Goal: Information Seeking & Learning: Learn about a topic

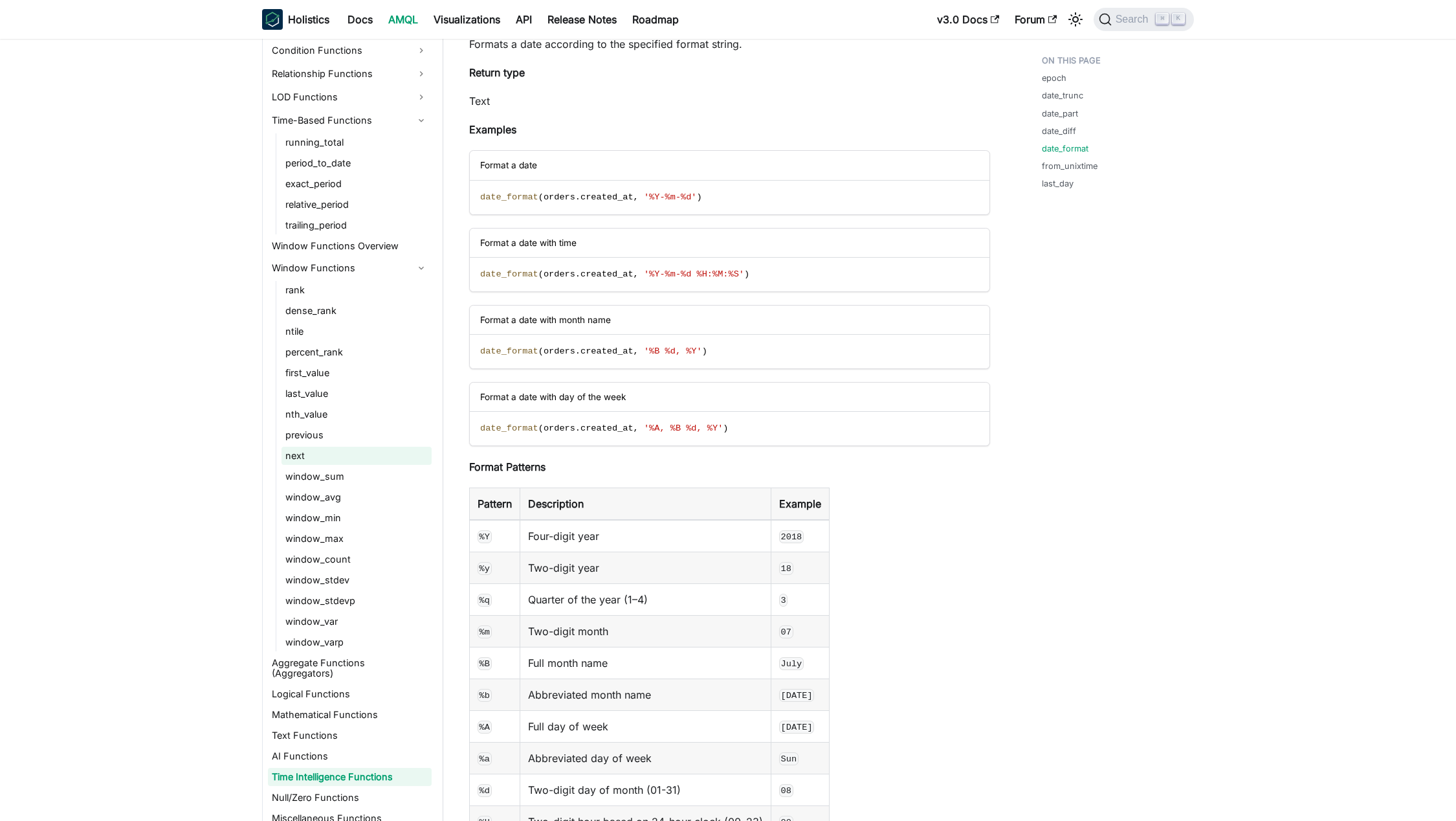
scroll to position [3815, 0]
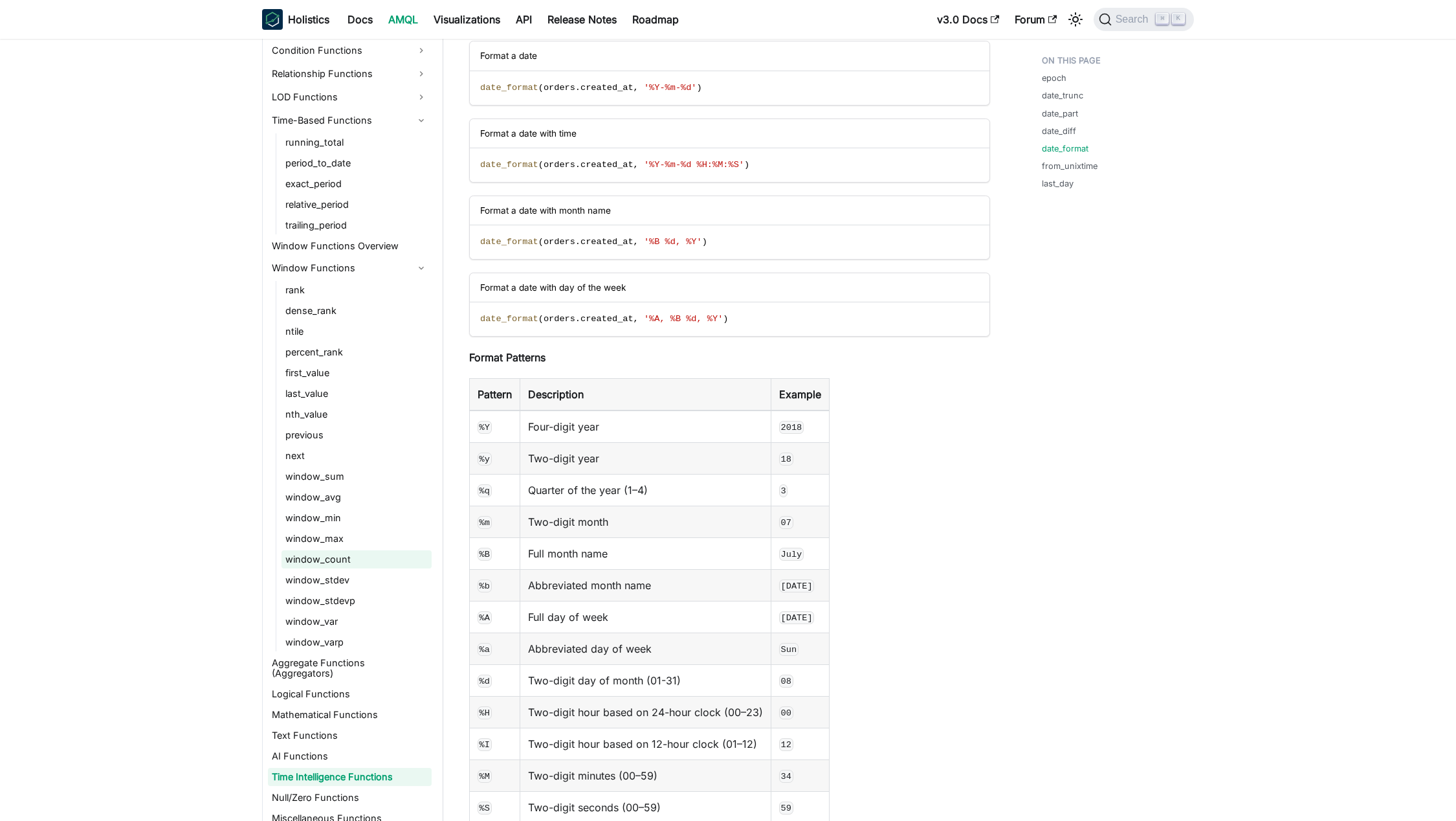
click at [371, 556] on link "window_count" at bounding box center [356, 560] width 150 height 18
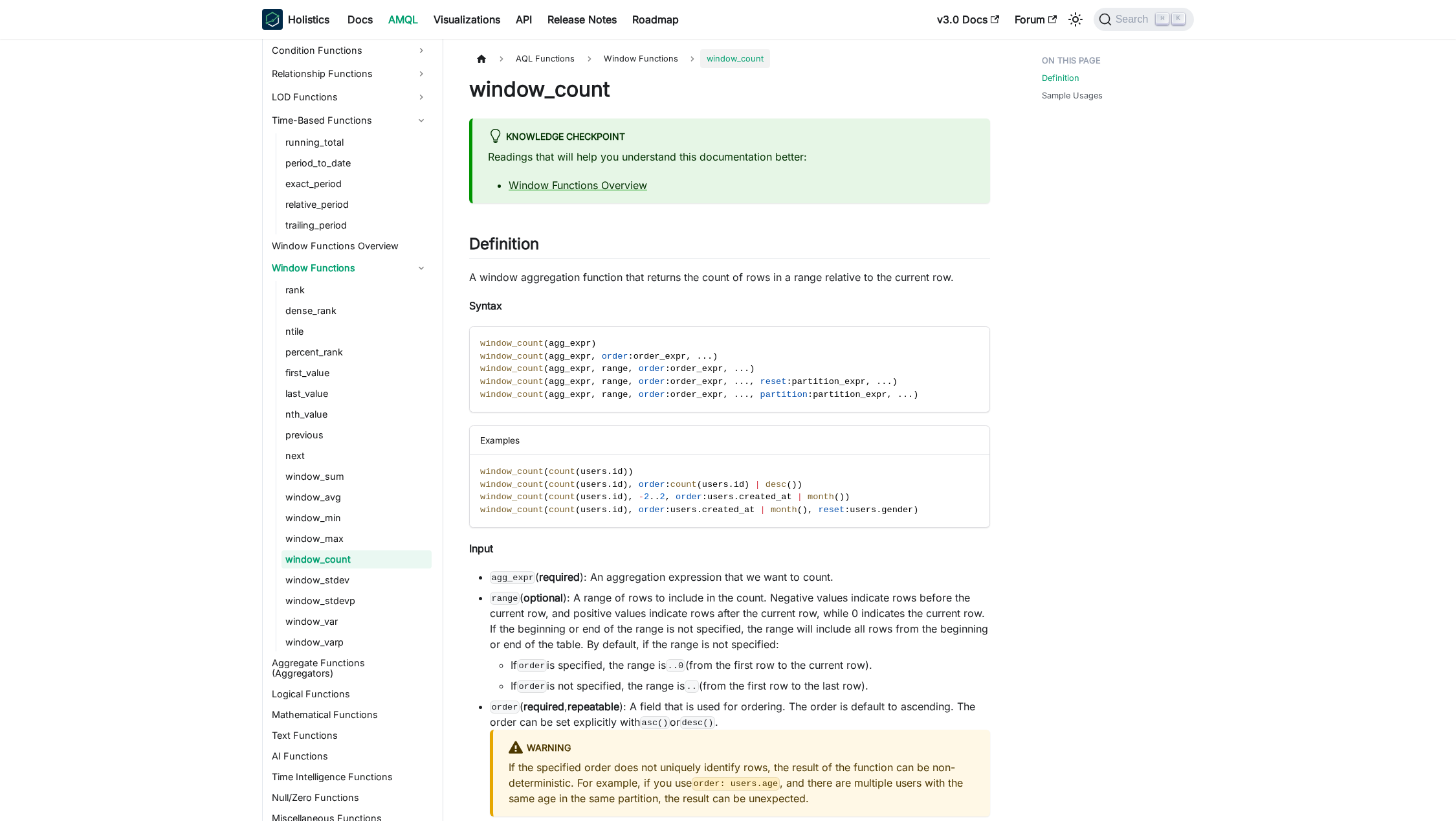
click at [1105, 457] on div "Definition Sample Usages" at bounding box center [1111, 601] width 191 height 1105
click at [1076, 380] on div "Definition Sample Usages" at bounding box center [1111, 601] width 191 height 1105
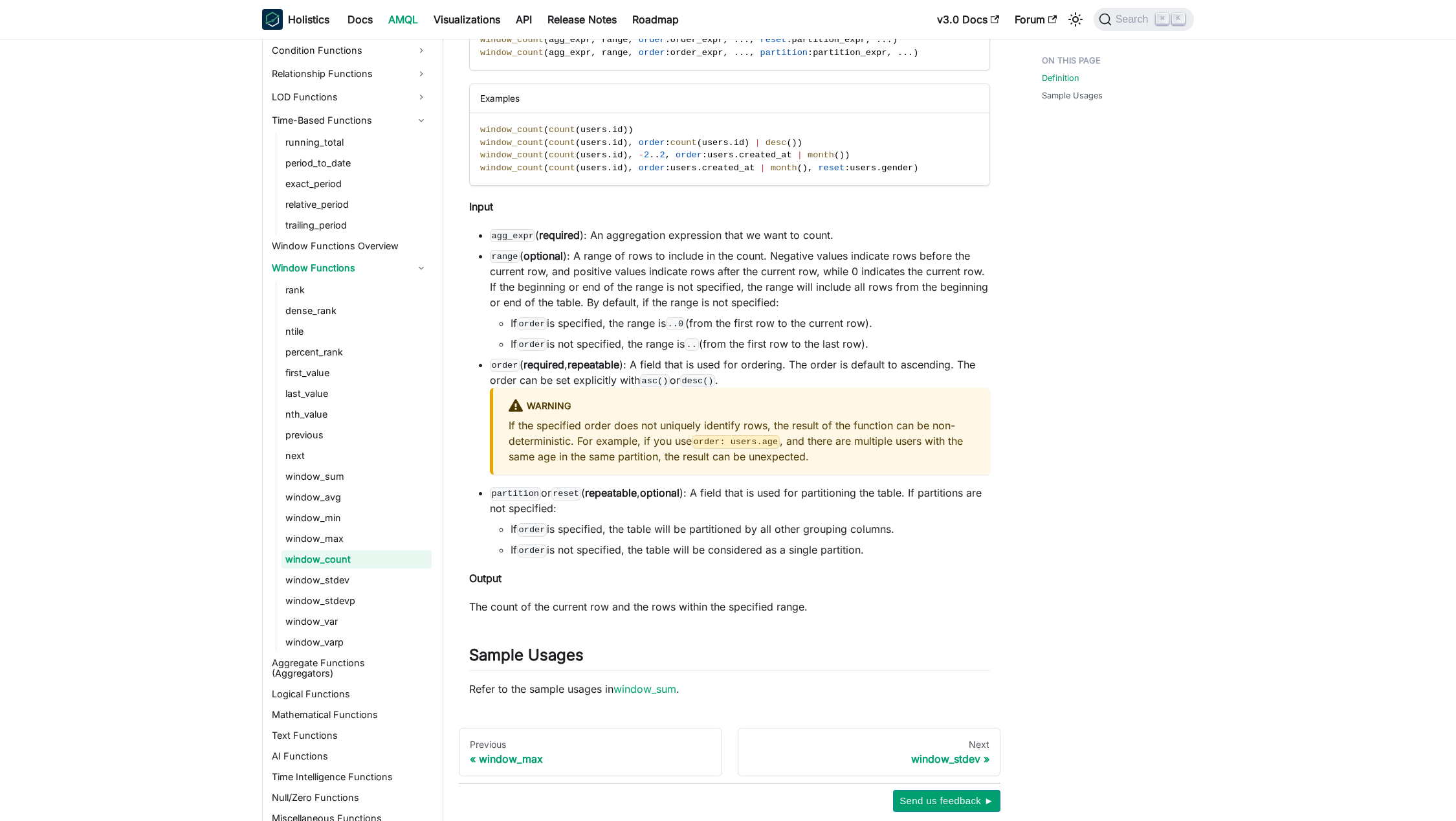
scroll to position [353, 0]
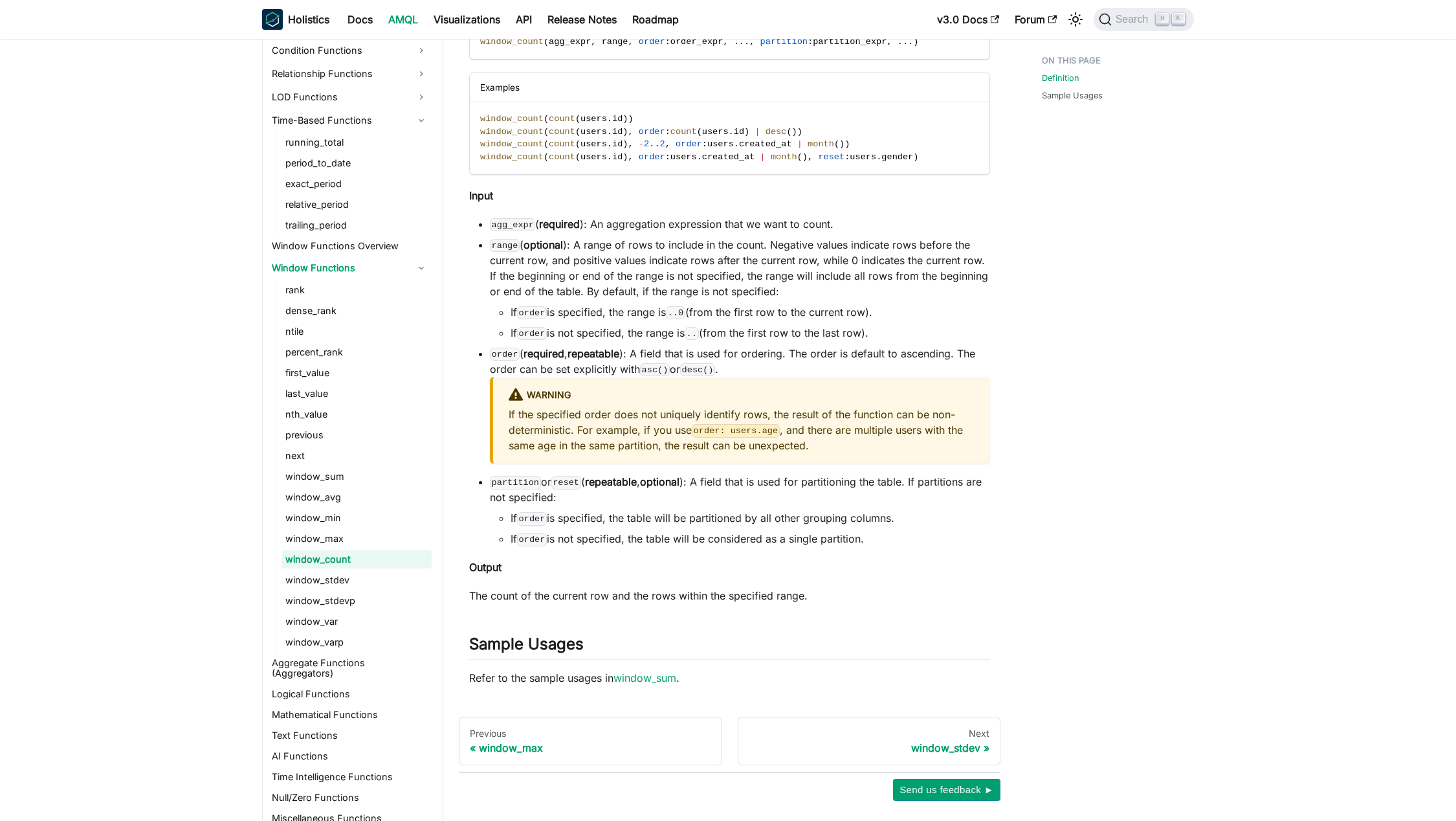
click at [517, 415] on p "If the specified order does not uniquely identify rows, the result of the funct…" at bounding box center [741, 429] width 466 height 47
drag, startPoint x: 517, startPoint y: 415, endPoint x: 944, endPoint y: 408, distance: 427.1
click at [945, 408] on p "If the specified order does not uniquely identify rows, the result of the funct…" at bounding box center [741, 429] width 466 height 47
click at [523, 425] on p "If the specified order does not uniquely identify rows, the result of the funct…" at bounding box center [741, 429] width 466 height 47
drag, startPoint x: 523, startPoint y: 425, endPoint x: 875, endPoint y: 430, distance: 352.0
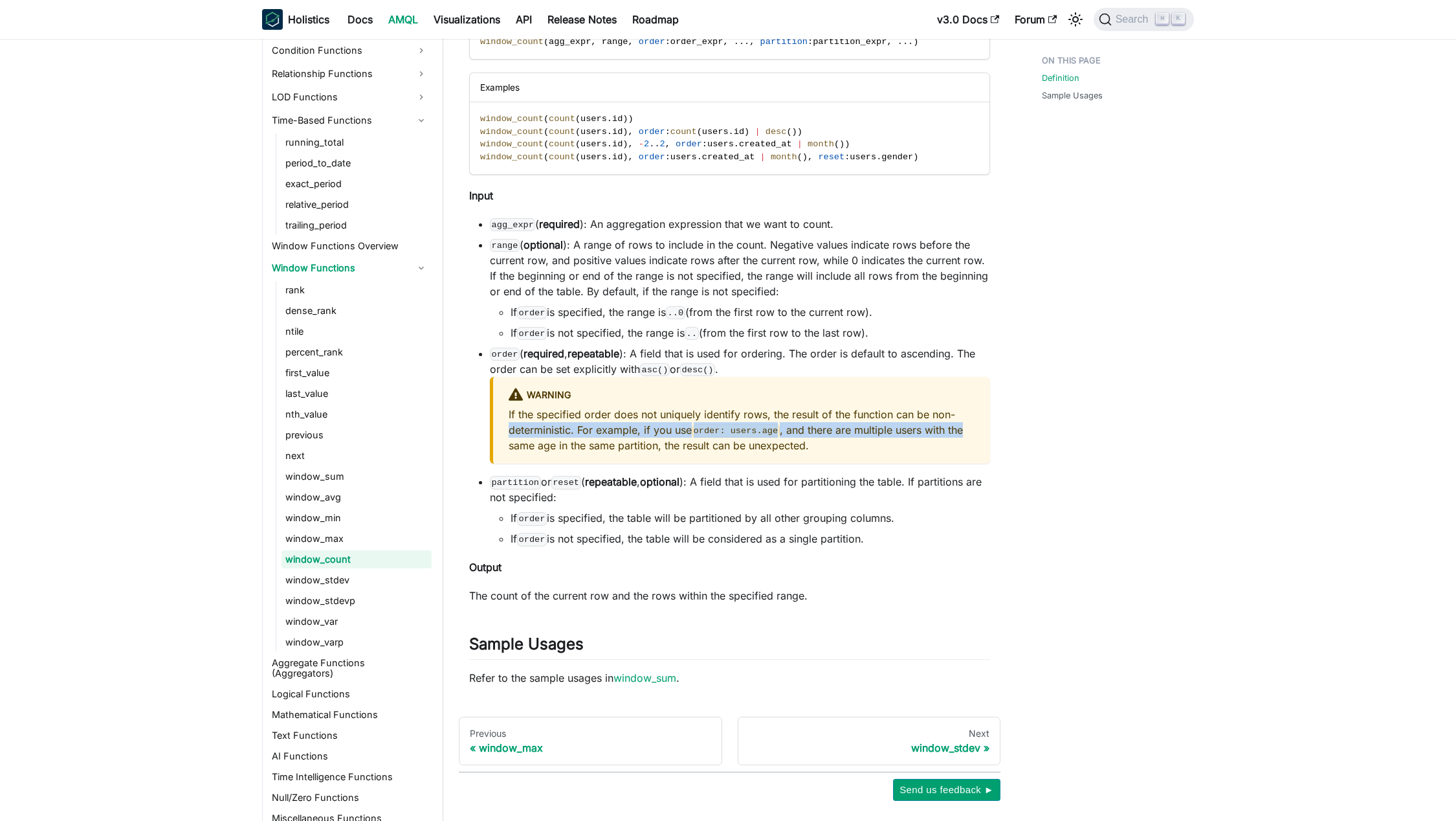
click at [962, 429] on p "If the specified order does not uniquely identify rows, the result of the funct…" at bounding box center [741, 429] width 466 height 47
click at [514, 442] on p "If the specified order does not uniquely identify rows, the result of the funct…" at bounding box center [741, 429] width 466 height 47
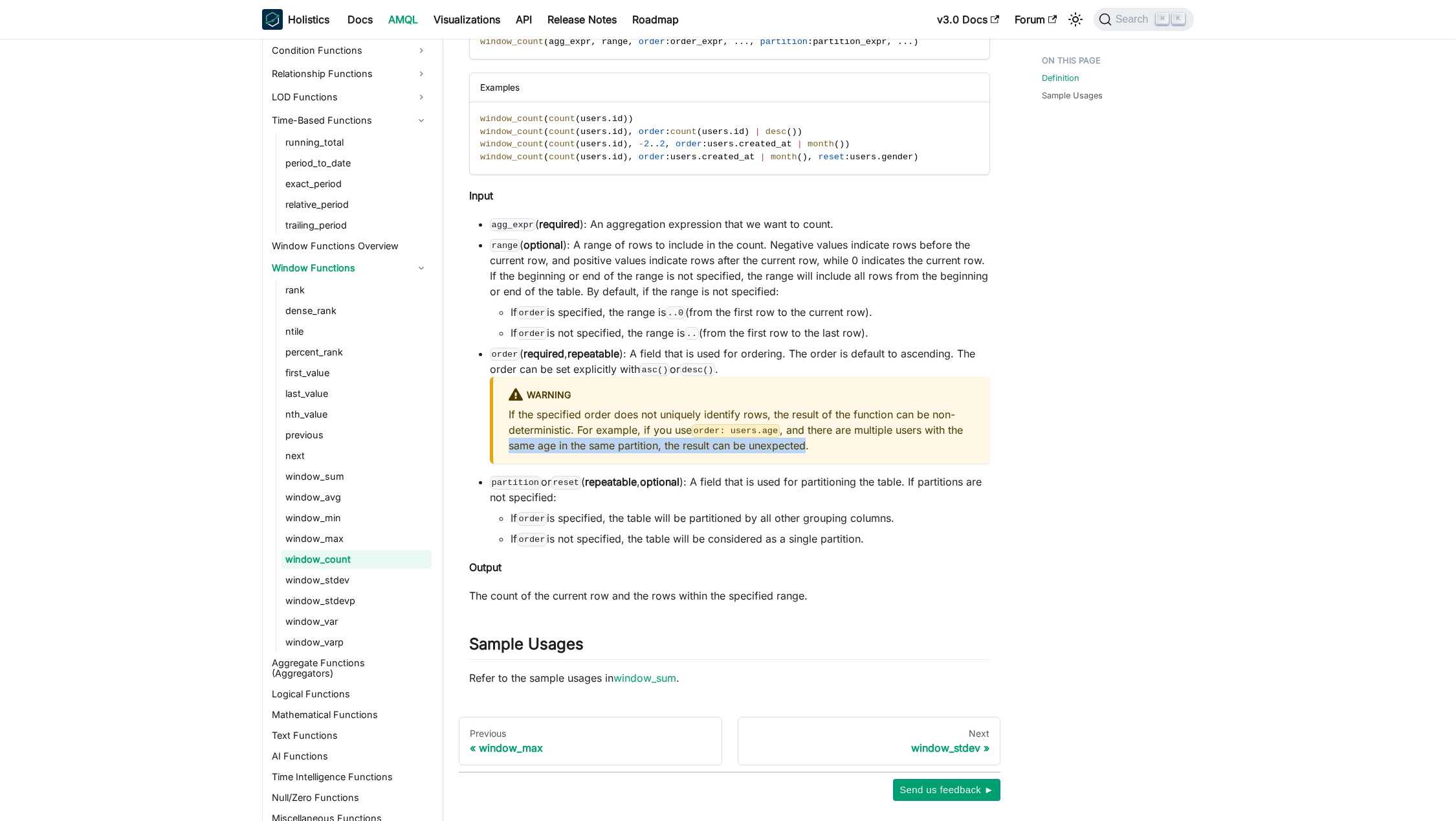
drag, startPoint x: 514, startPoint y: 442, endPoint x: 804, endPoint y: 444, distance: 290.0
click at [804, 444] on p "If the specified order does not uniquely identify rows, the result of the funct…" at bounding box center [741, 429] width 466 height 47
drag, startPoint x: 676, startPoint y: 411, endPoint x: 646, endPoint y: 413, distance: 30.1
click at [674, 412] on p "If the specified order does not uniquely identify rows, the result of the funct…" at bounding box center [741, 429] width 466 height 47
click at [510, 415] on p "If the specified order does not uniquely identify rows, the result of the funct…" at bounding box center [741, 429] width 466 height 47
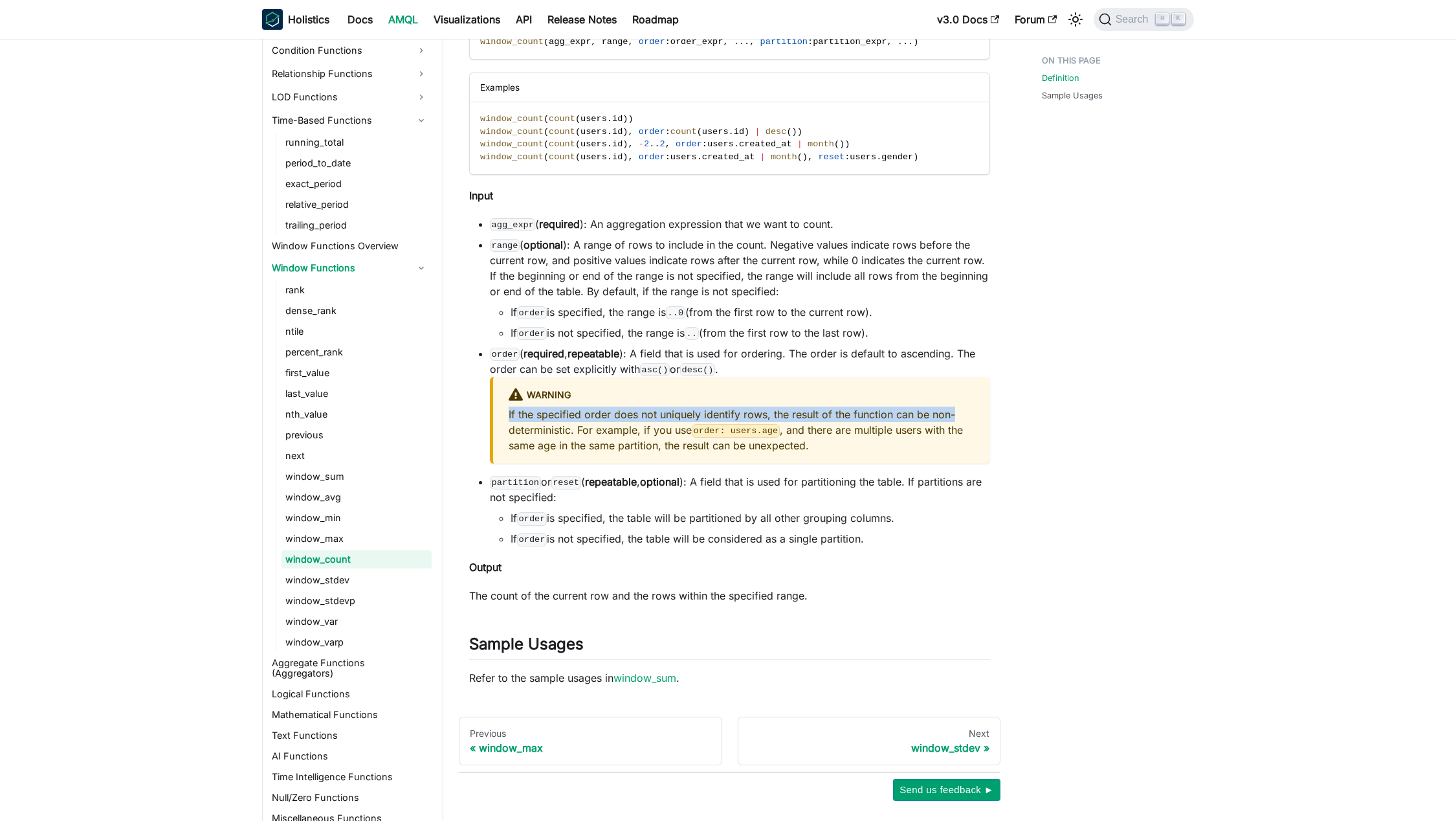
drag, startPoint x: 510, startPoint y: 415, endPoint x: 951, endPoint y: 417, distance: 441.0
click at [951, 417] on p "If the specified order does not uniquely identify rows, the result of the funct…" at bounding box center [741, 429] width 466 height 47
click at [523, 428] on p "If the specified order does not uniquely identify rows, the result of the funct…" at bounding box center [741, 429] width 466 height 47
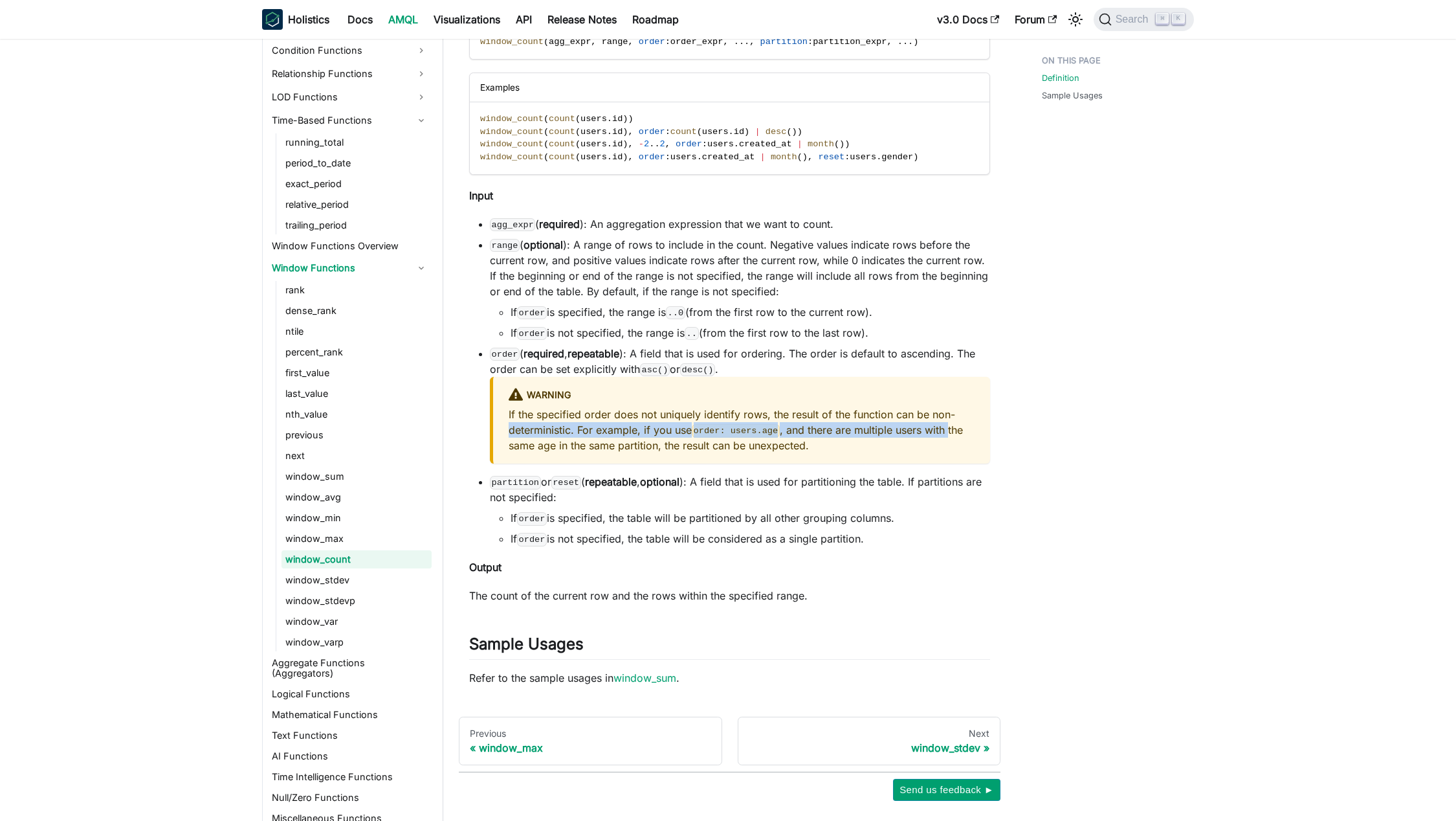
drag, startPoint x: 523, startPoint y: 428, endPoint x: 946, endPoint y: 428, distance: 423.0
click at [946, 428] on p "If the specified order does not uniquely identify rows, the result of the funct…" at bounding box center [741, 429] width 466 height 47
click at [797, 444] on p "If the specified order does not uniquely identify rows, the result of the funct…" at bounding box center [741, 429] width 466 height 47
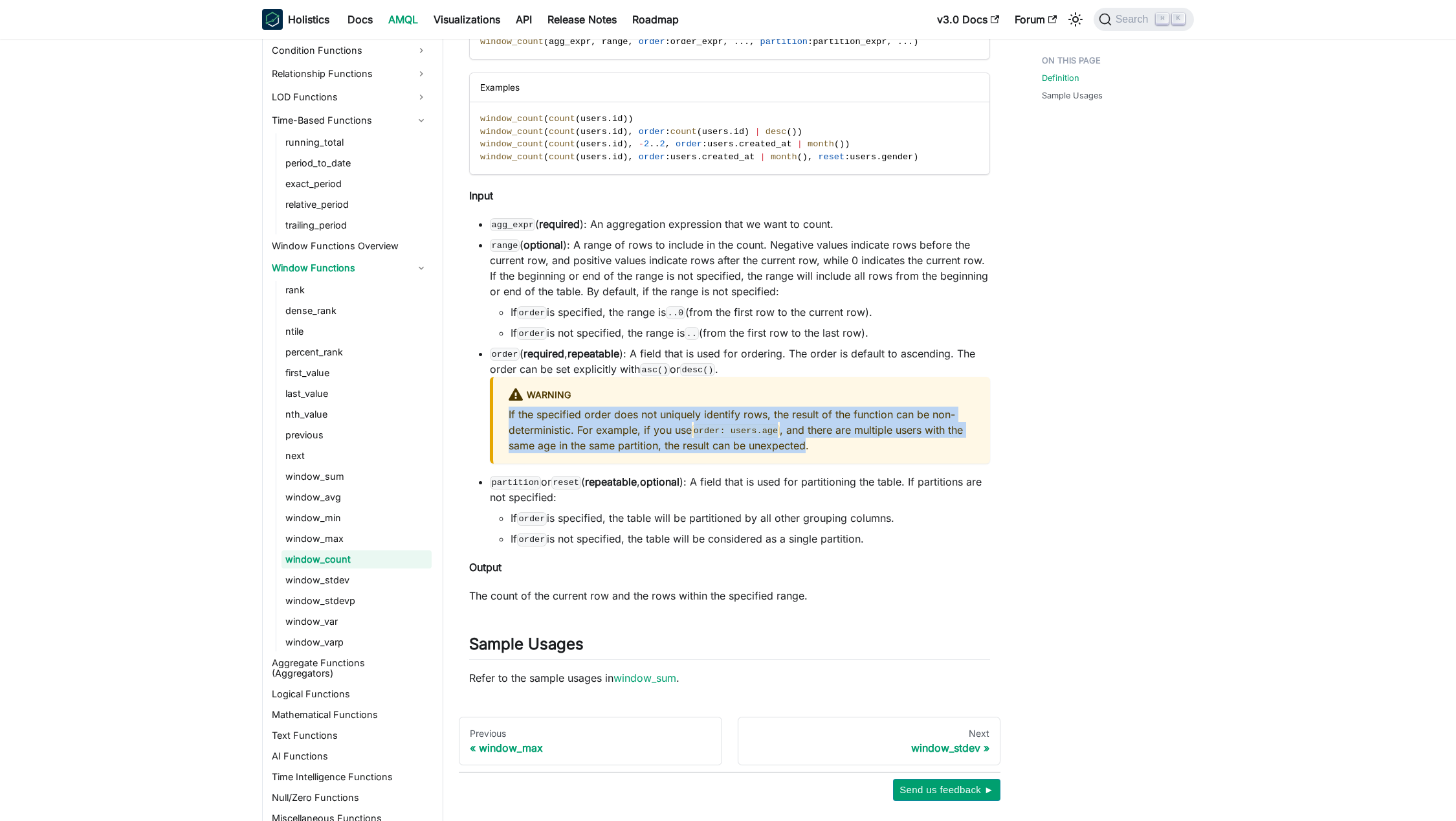
drag, startPoint x: 797, startPoint y: 444, endPoint x: 504, endPoint y: 414, distance: 294.5
click at [504, 414] on div "warning If the specified order does not uniquely identify rows, the result of t…" at bounding box center [740, 420] width 500 height 88
click at [736, 416] on p "If the specified order does not uniquely identify rows, the result of the funct…" at bounding box center [741, 429] width 466 height 47
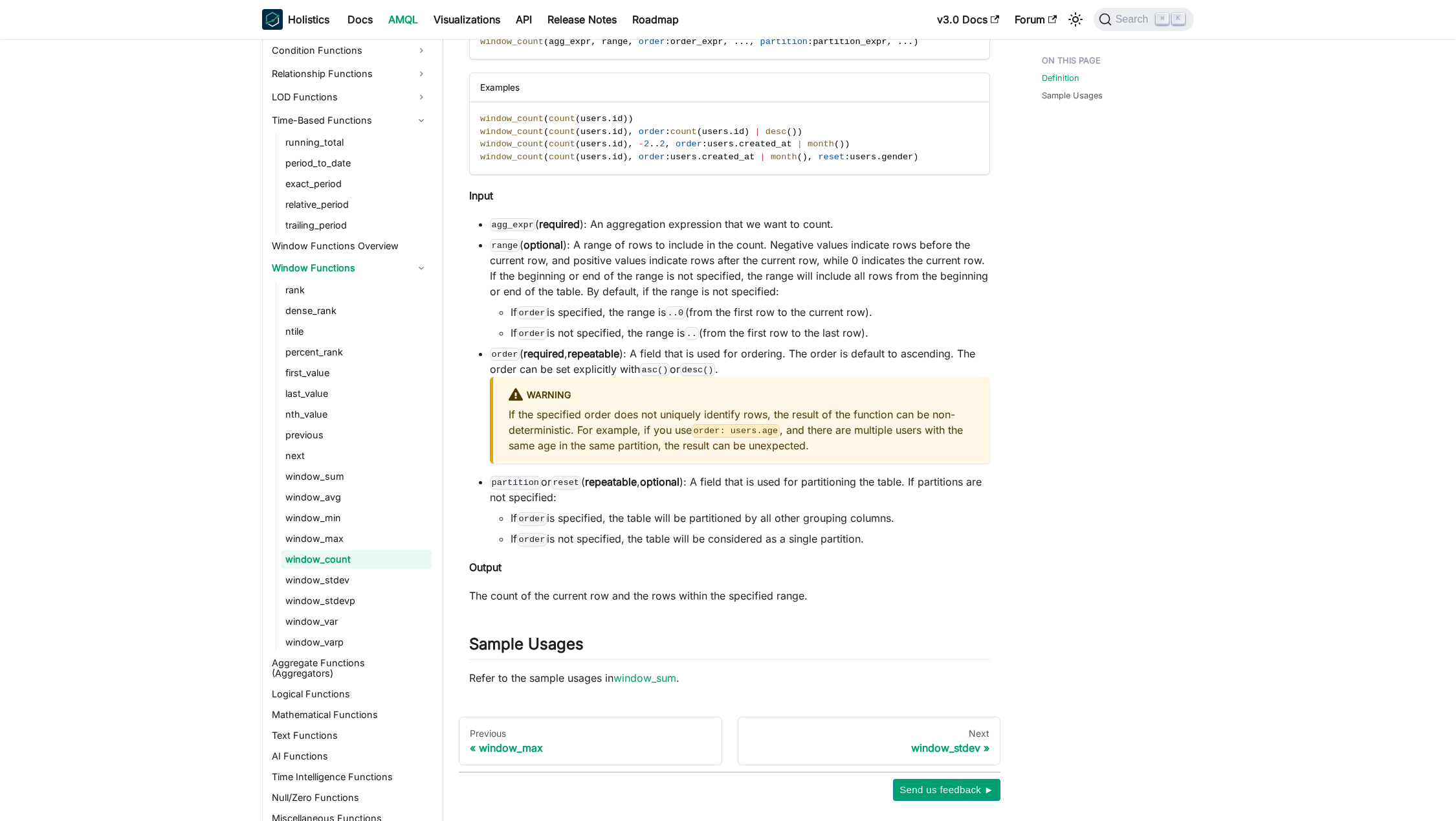
click at [509, 412] on p "If the specified order does not uniquely identify rows, the result of the funct…" at bounding box center [741, 429] width 466 height 47
drag, startPoint x: 509, startPoint y: 412, endPoint x: 908, endPoint y: 418, distance: 399.0
click at [908, 418] on p "If the specified order does not uniquely identify rows, the result of the funct…" at bounding box center [741, 429] width 466 height 47
click at [676, 426] on p "If the specified order does not uniquely identify rows, the result of the funct…" at bounding box center [741, 429] width 466 height 47
click at [552, 413] on p "If the specified order does not uniquely identify rows, the result of the funct…" at bounding box center [741, 429] width 466 height 47
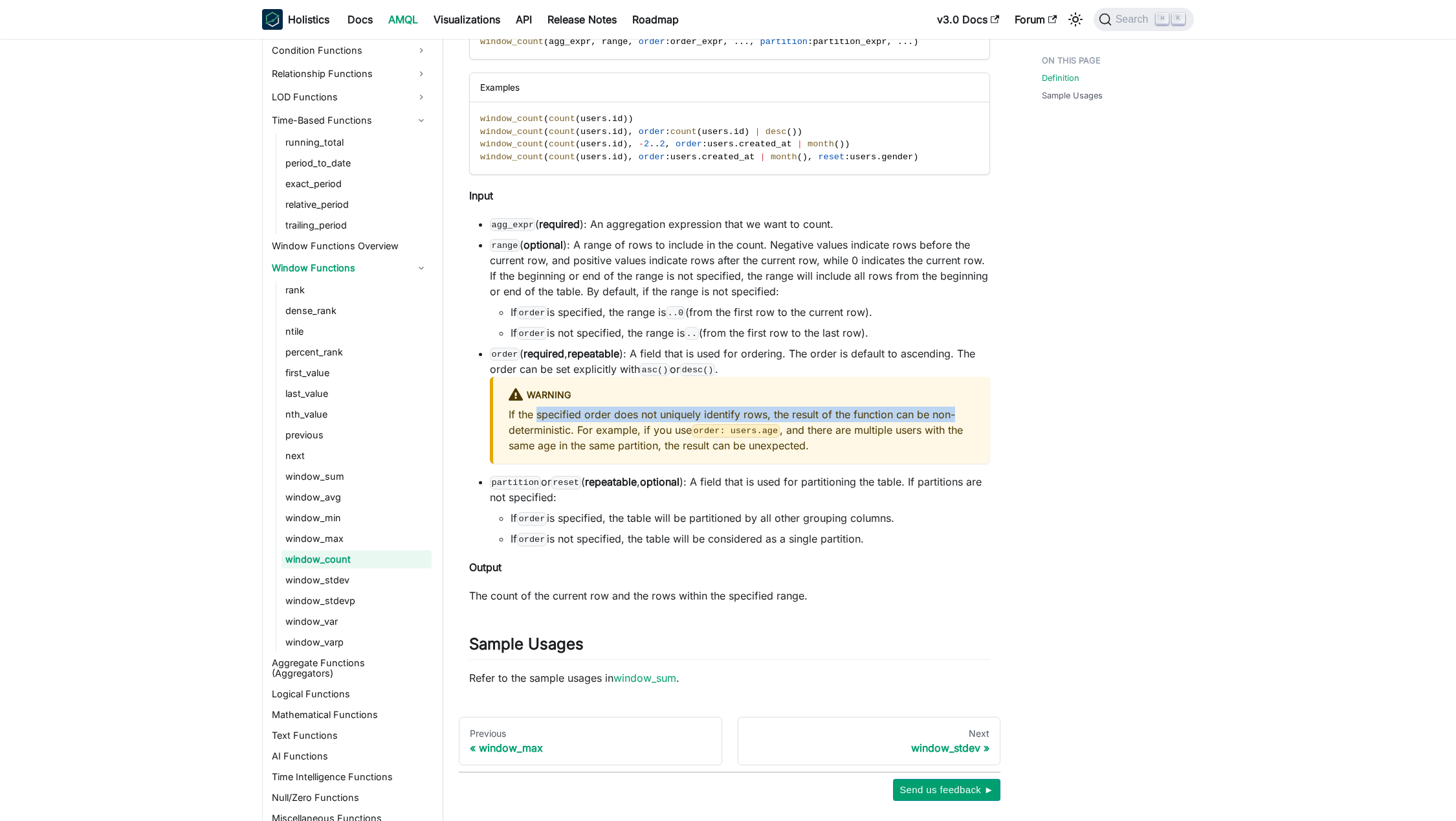
drag, startPoint x: 552, startPoint y: 413, endPoint x: 950, endPoint y: 415, distance: 398.0
click at [950, 415] on p "If the specified order does not uniquely identify rows, the result of the funct…" at bounding box center [741, 429] width 466 height 47
click at [539, 430] on p "If the specified order does not uniquely identify rows, the result of the funct…" at bounding box center [741, 429] width 466 height 47
drag, startPoint x: 539, startPoint y: 430, endPoint x: 514, endPoint y: 410, distance: 32.0
click at [514, 410] on p "If the specified order does not uniquely identify rows, the result of the funct…" at bounding box center [741, 429] width 466 height 47
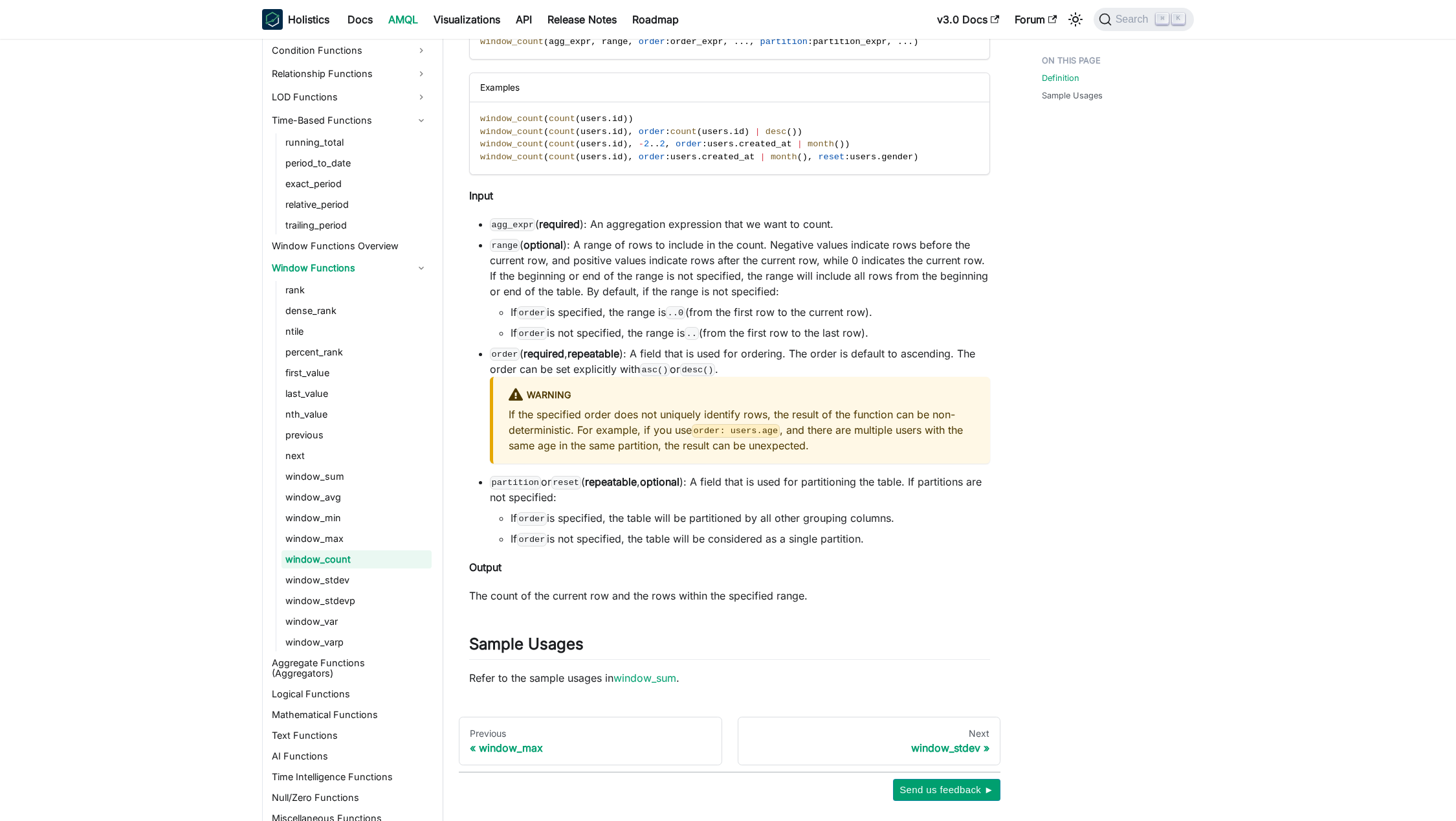
click at [581, 429] on p "If the specified order does not uniquely identify rows, the result of the funct…" at bounding box center [741, 429] width 466 height 47
drag, startPoint x: 581, startPoint y: 429, endPoint x: 763, endPoint y: 425, distance: 182.0
click at [763, 425] on p "If the specified order does not uniquely identify rows, the result of the funct…" at bounding box center [741, 429] width 466 height 47
click at [803, 428] on p "If the specified order does not uniquely identify rows, the result of the funct…" at bounding box center [741, 429] width 466 height 47
click at [789, 428] on p "If the specified order does not uniquely identify rows, the result of the funct…" at bounding box center [741, 429] width 466 height 47
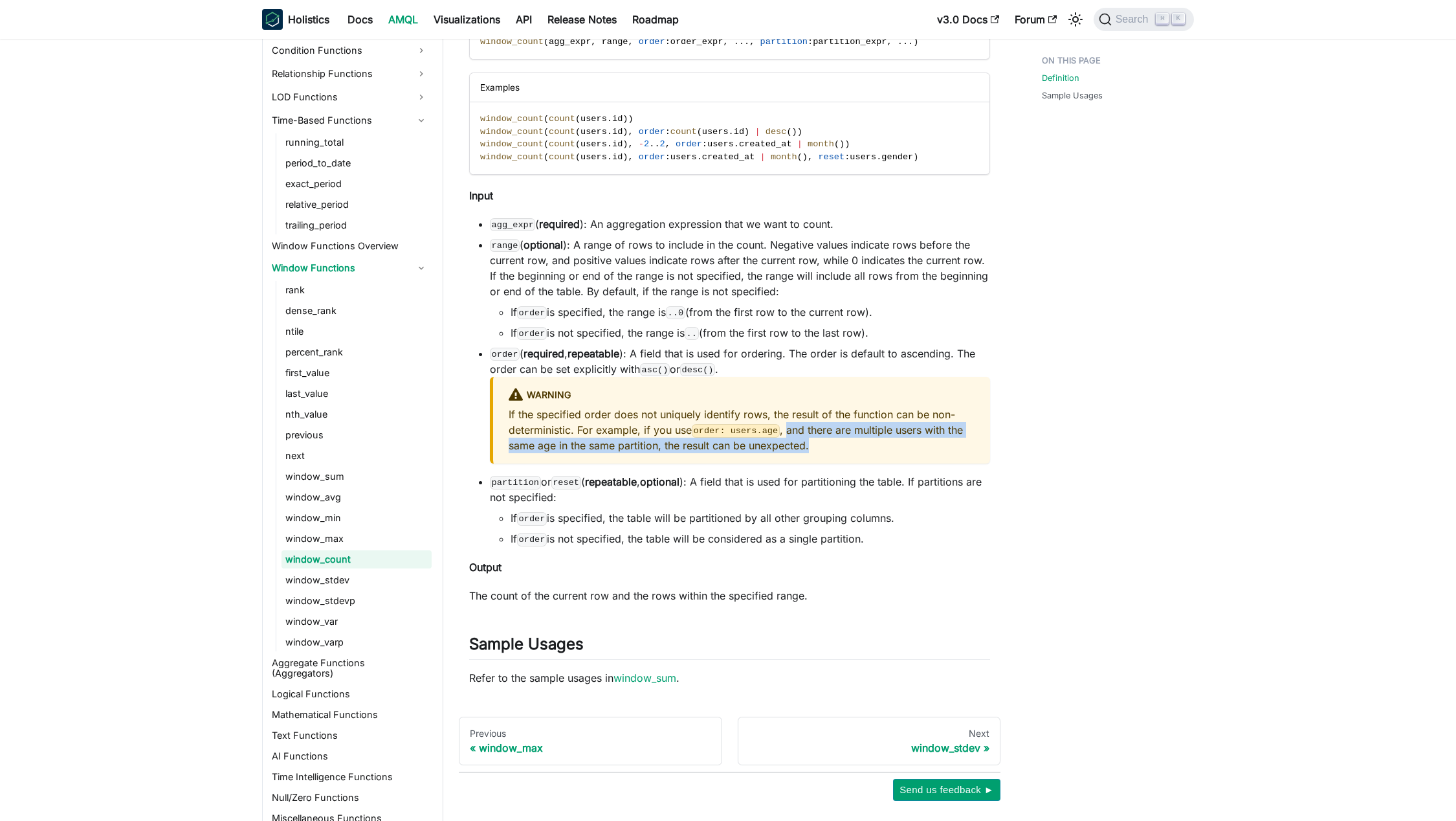
drag, startPoint x: 842, startPoint y: 431, endPoint x: 1031, endPoint y: 453, distance: 190.3
click at [822, 447] on p "If the specified order does not uniquely identify rows, the result of the funct…" at bounding box center [741, 429] width 466 height 47
click at [1099, 455] on div "Definition Sample Usages" at bounding box center [1111, 249] width 191 height 1105
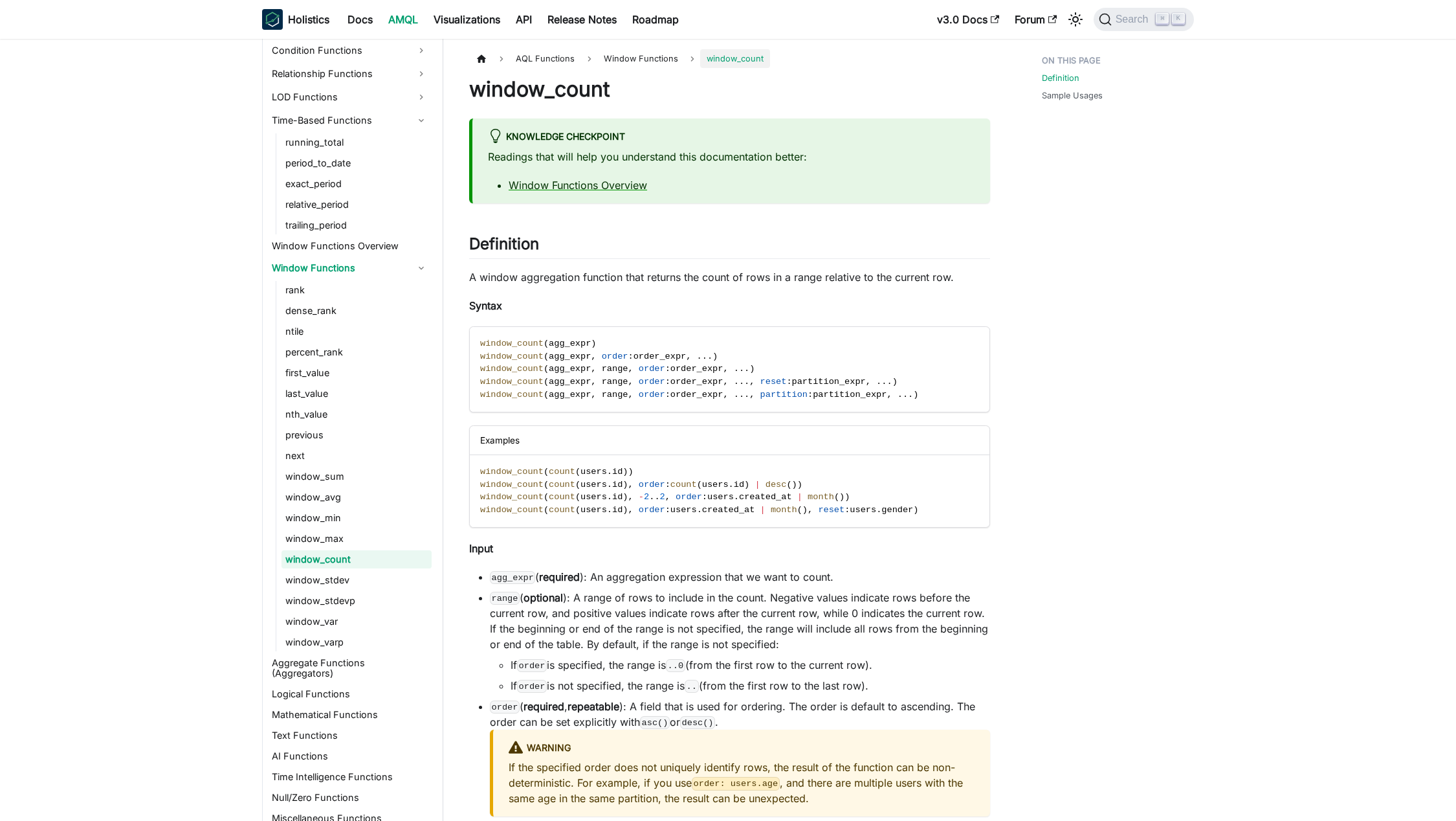
scroll to position [0, 0]
click at [1121, 453] on div "Definition Sample Usages" at bounding box center [1111, 601] width 191 height 1105
click at [522, 154] on p "Readings that will help you understand this documentation better:" at bounding box center [731, 156] width 487 height 15
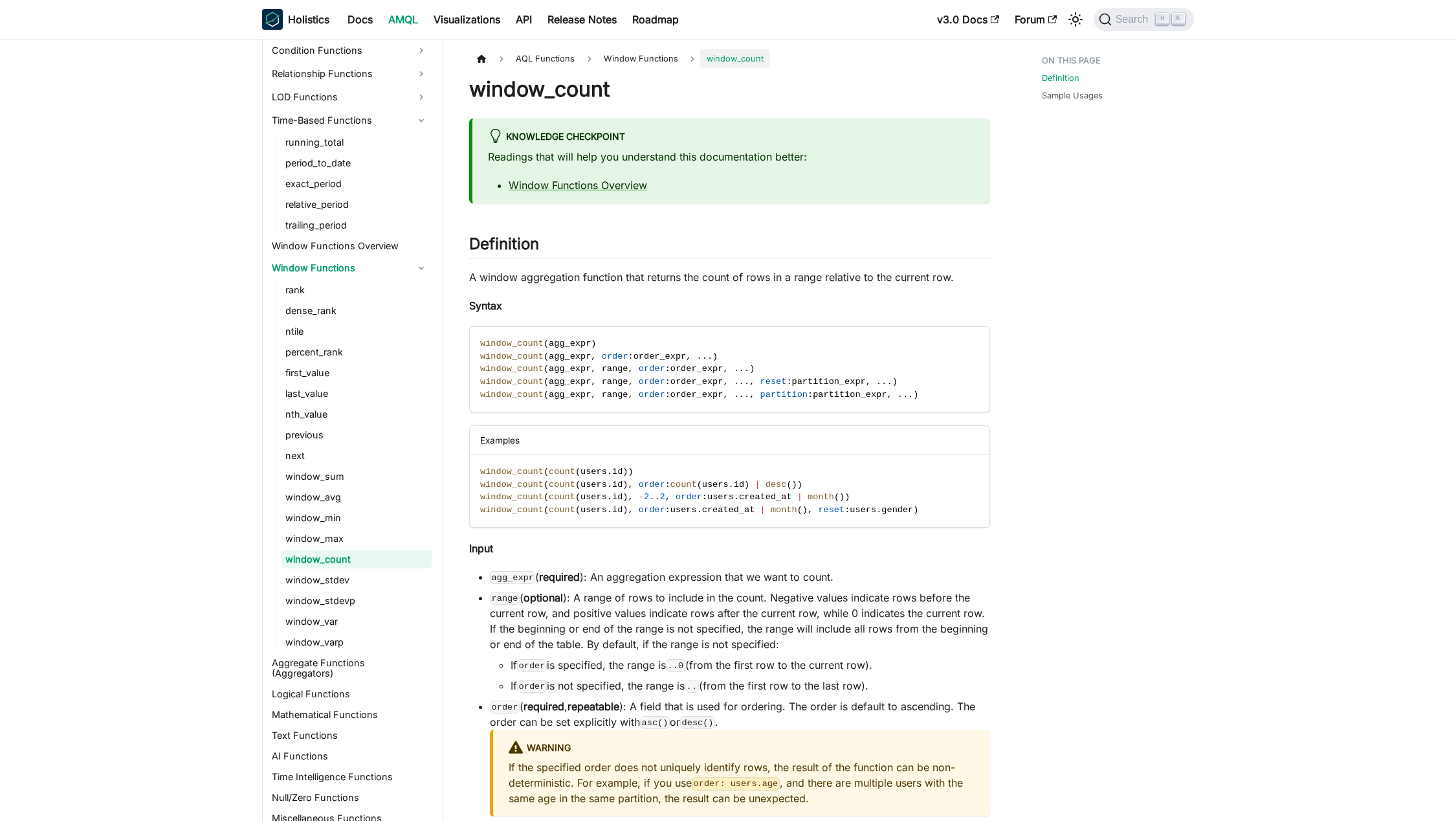
click at [1150, 314] on div "Definition Sample Usages" at bounding box center [1111, 601] width 191 height 1105
click at [1112, 453] on div "Definition Sample Usages" at bounding box center [1111, 601] width 191 height 1105
click at [1200, 487] on div "Definition Sample Usages" at bounding box center [1111, 601] width 191 height 1105
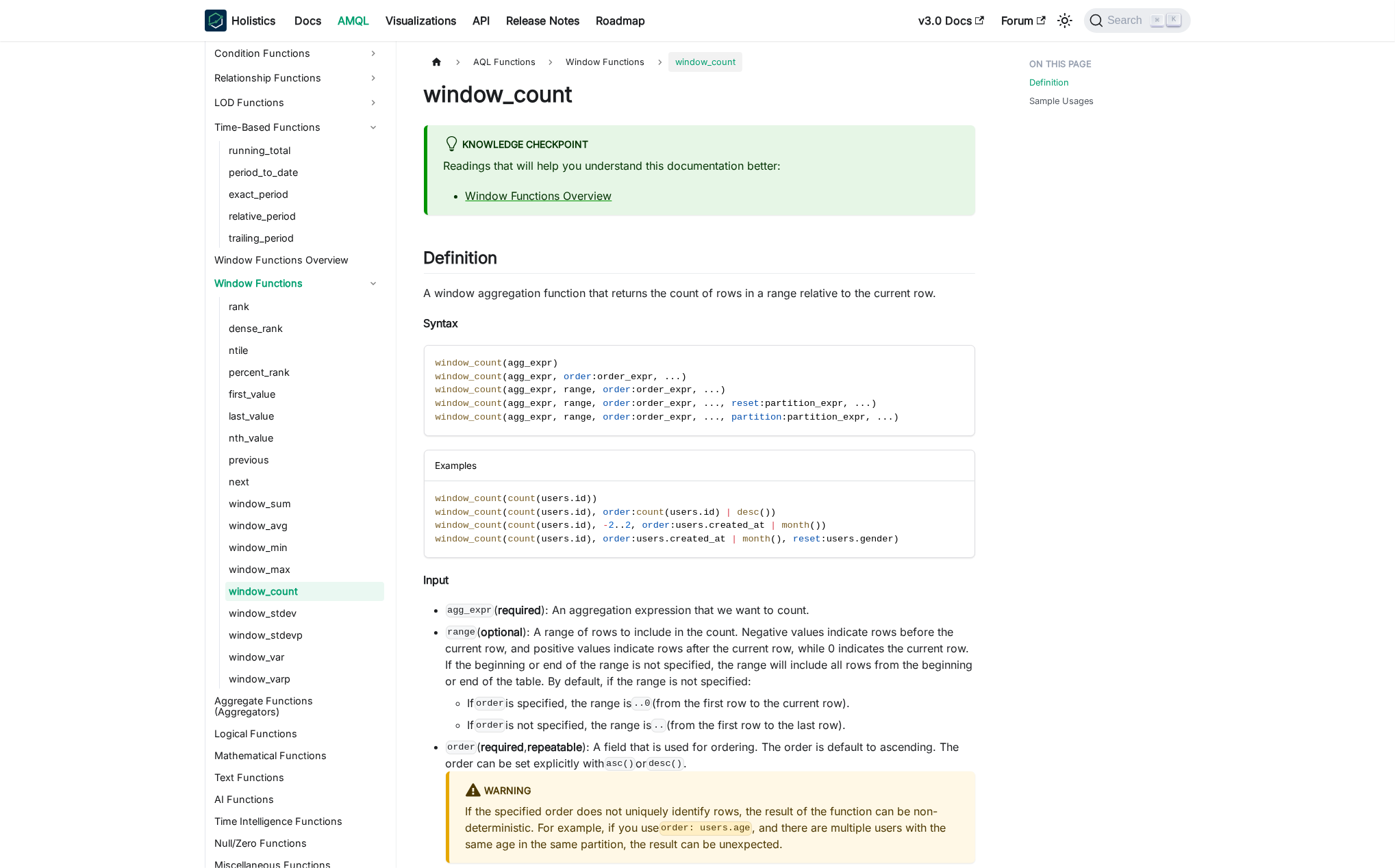
click at [1022, 525] on div "Definition Sample Usages" at bounding box center [1103, 636] width 202 height 1168
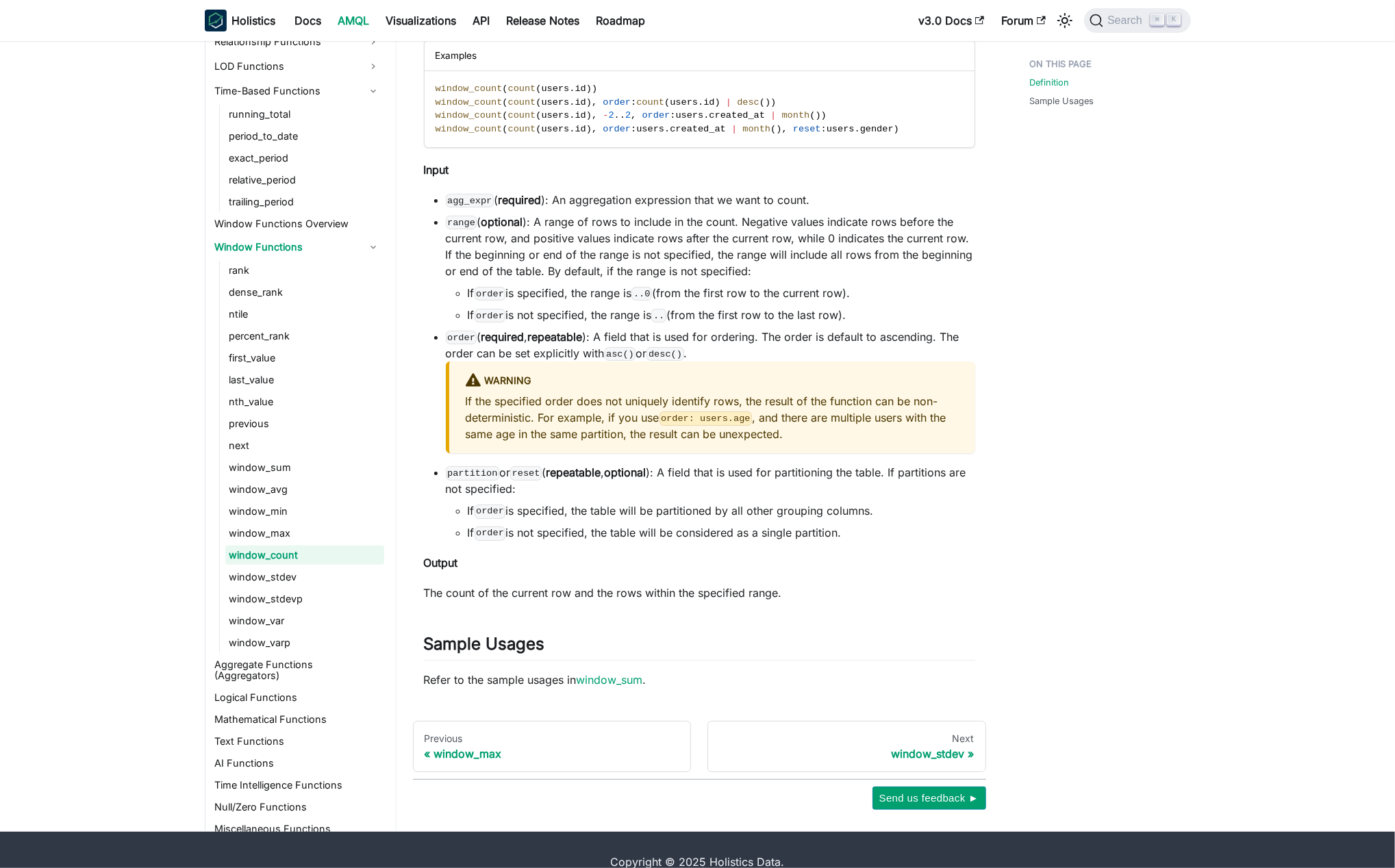
scroll to position [434, 0]
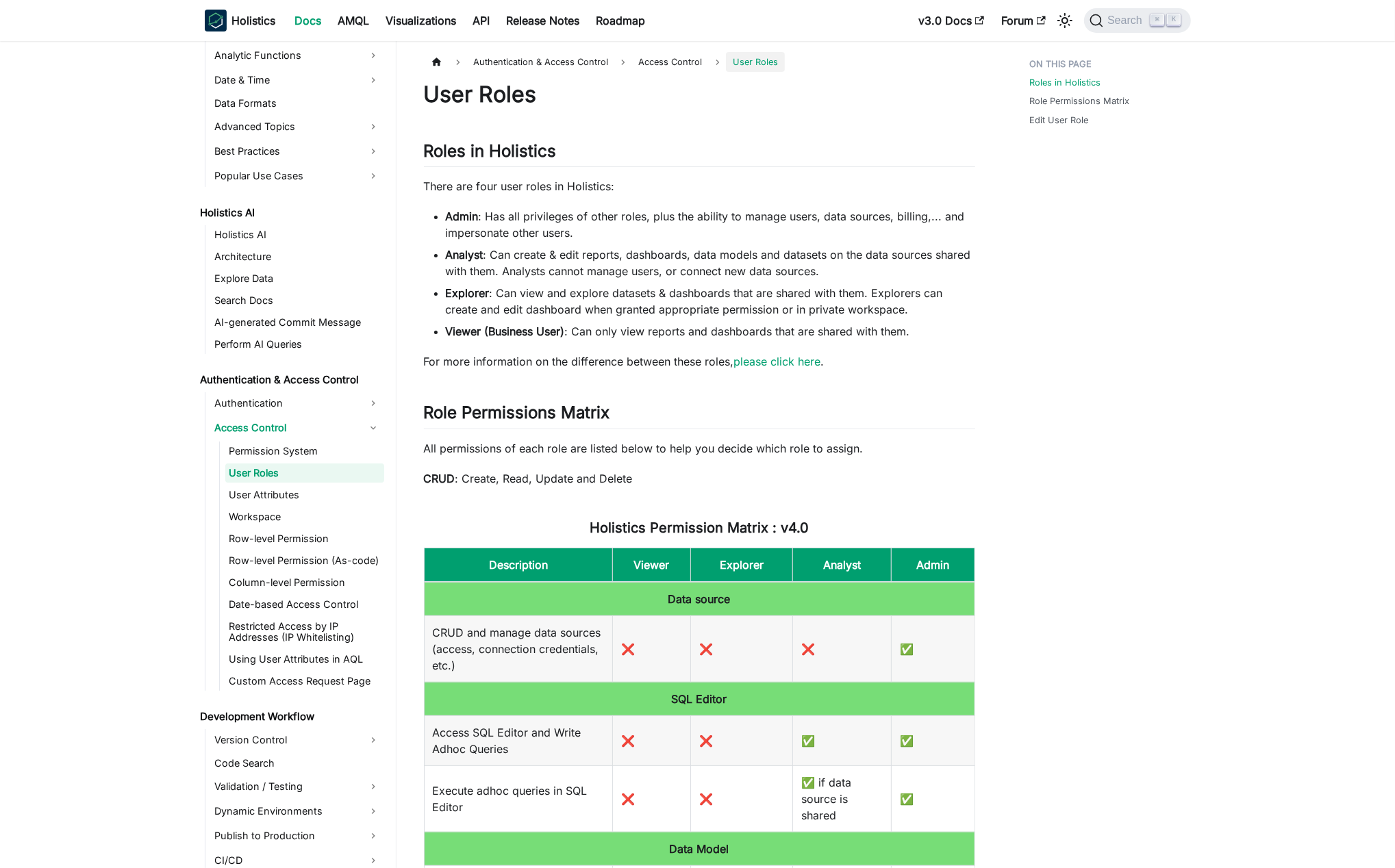
click at [456, 330] on strong "Viewer (Business User)" at bounding box center [506, 331] width 119 height 14
drag, startPoint x: 456, startPoint y: 330, endPoint x: 897, endPoint y: 334, distance: 441.0
click at [749, 334] on li "Viewer (Business User) : Can only view reports and dashboards that are shared w…" at bounding box center [710, 331] width 529 height 16
click at [463, 366] on p "For more information on the difference between these roles, please click here ." at bounding box center [700, 361] width 552 height 16
drag, startPoint x: 463, startPoint y: 366, endPoint x: 650, endPoint y: 362, distance: 187.0
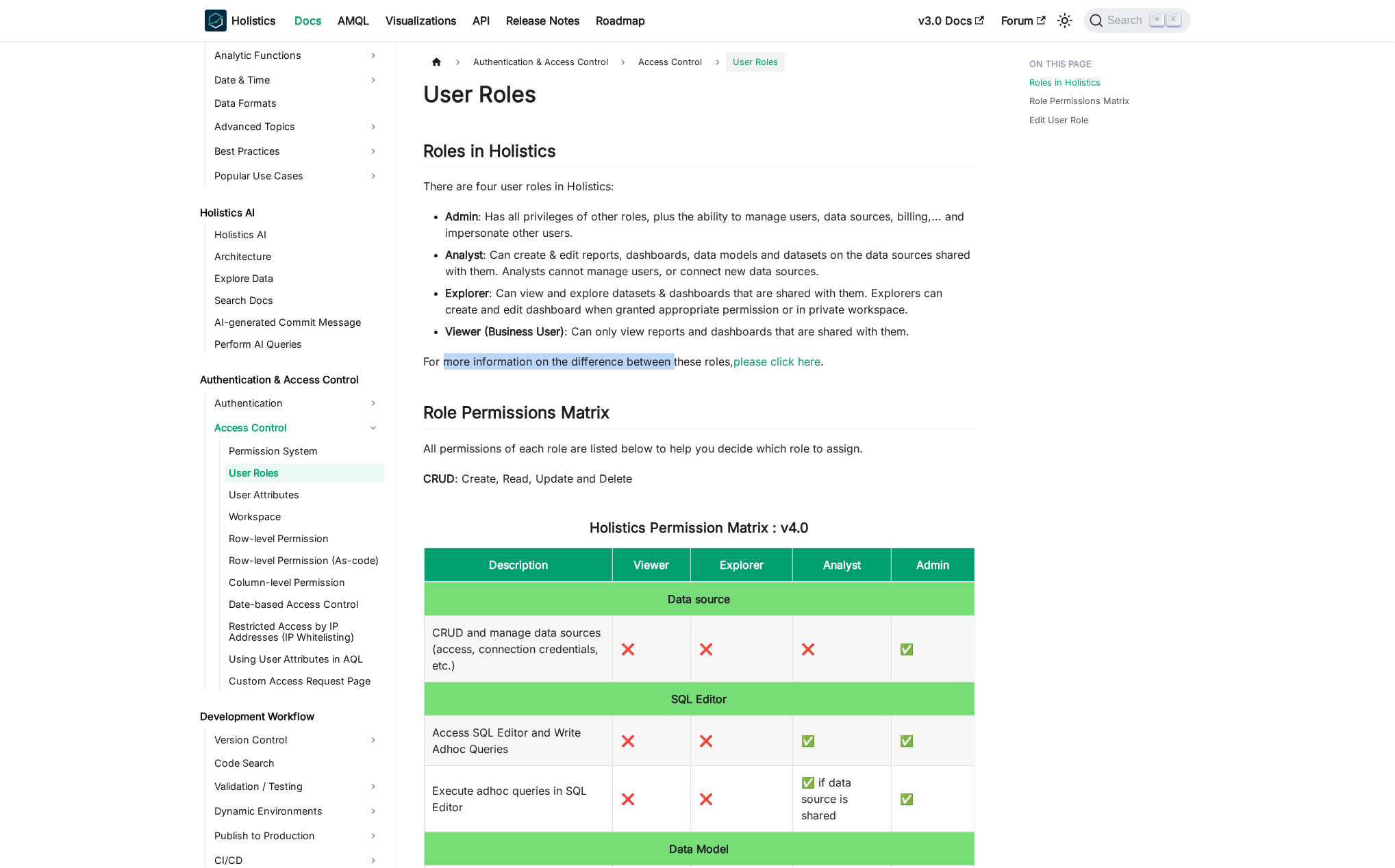
click at [670, 364] on p "For more information on the difference between these roles, please click here ." at bounding box center [700, 361] width 552 height 16
drag, startPoint x: 592, startPoint y: 362, endPoint x: 706, endPoint y: 369, distance: 114.2
click at [594, 363] on p "For more information on the difference between these roles, please click here ." at bounding box center [700, 361] width 552 height 16
click at [749, 361] on link "please click here" at bounding box center [777, 361] width 87 height 14
click at [528, 222] on li "Admin : Has all privileges of other roles, plus the ability to manage users, da…" at bounding box center [710, 224] width 529 height 33
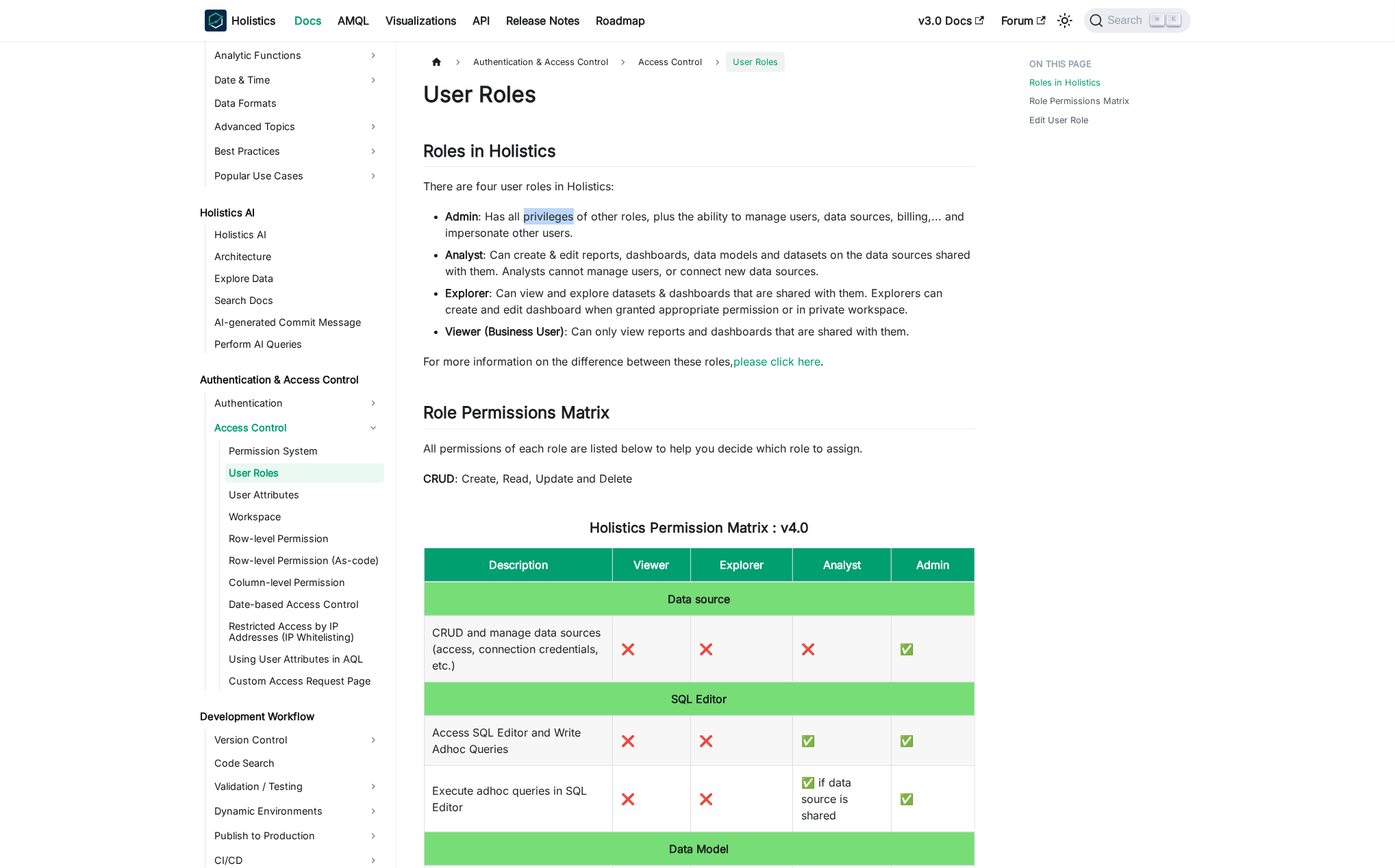
click at [528, 222] on li "Admin : Has all privileges of other roles, plus the ability to manage users, da…" at bounding box center [710, 224] width 529 height 33
click at [581, 258] on li "Analyst : Can create & edit reports, dashboards, data models and datasets on th…" at bounding box center [710, 263] width 529 height 33
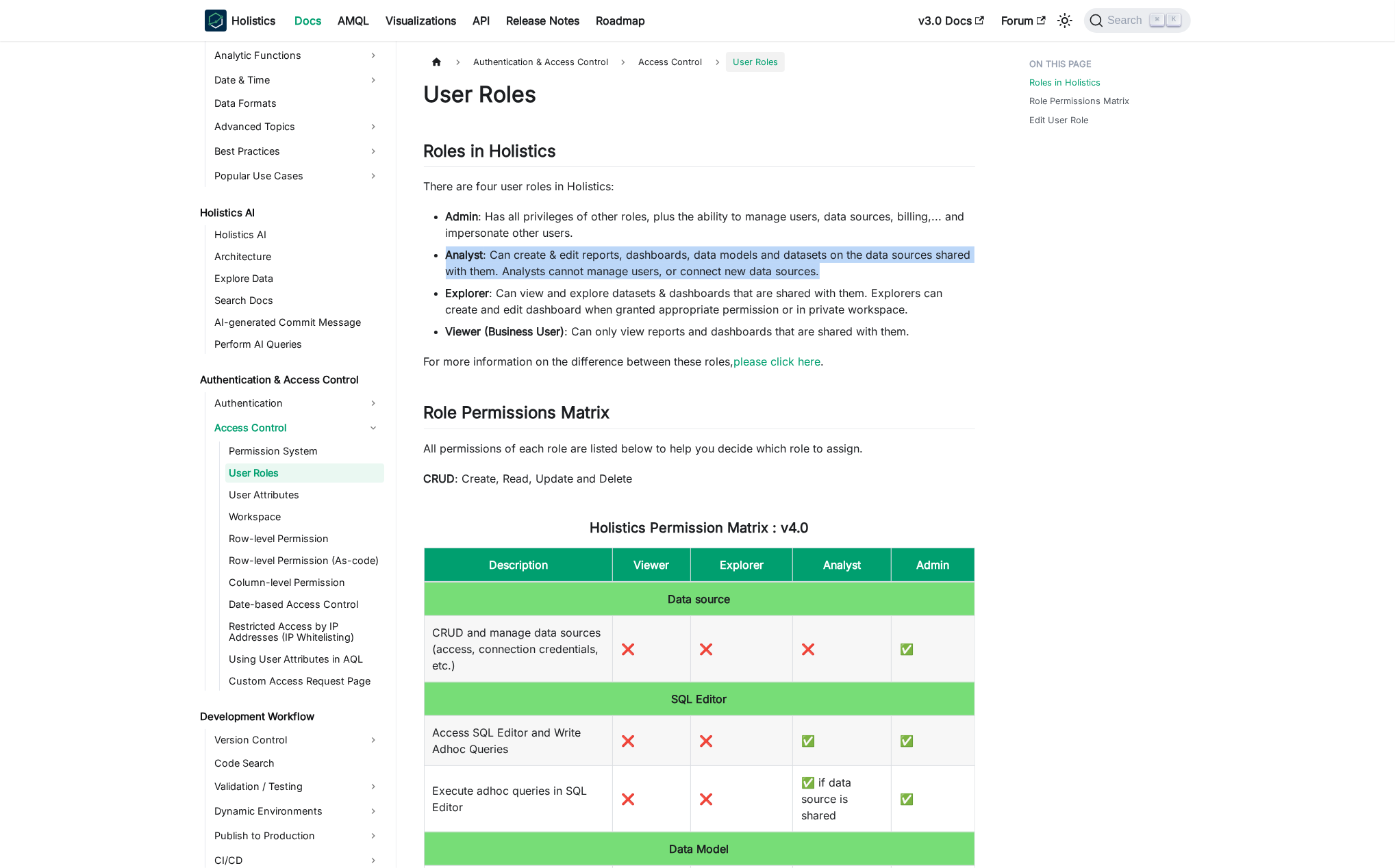
click at [581, 258] on li "Analyst : Can create & edit reports, dashboards, data models and datasets on th…" at bounding box center [710, 263] width 529 height 33
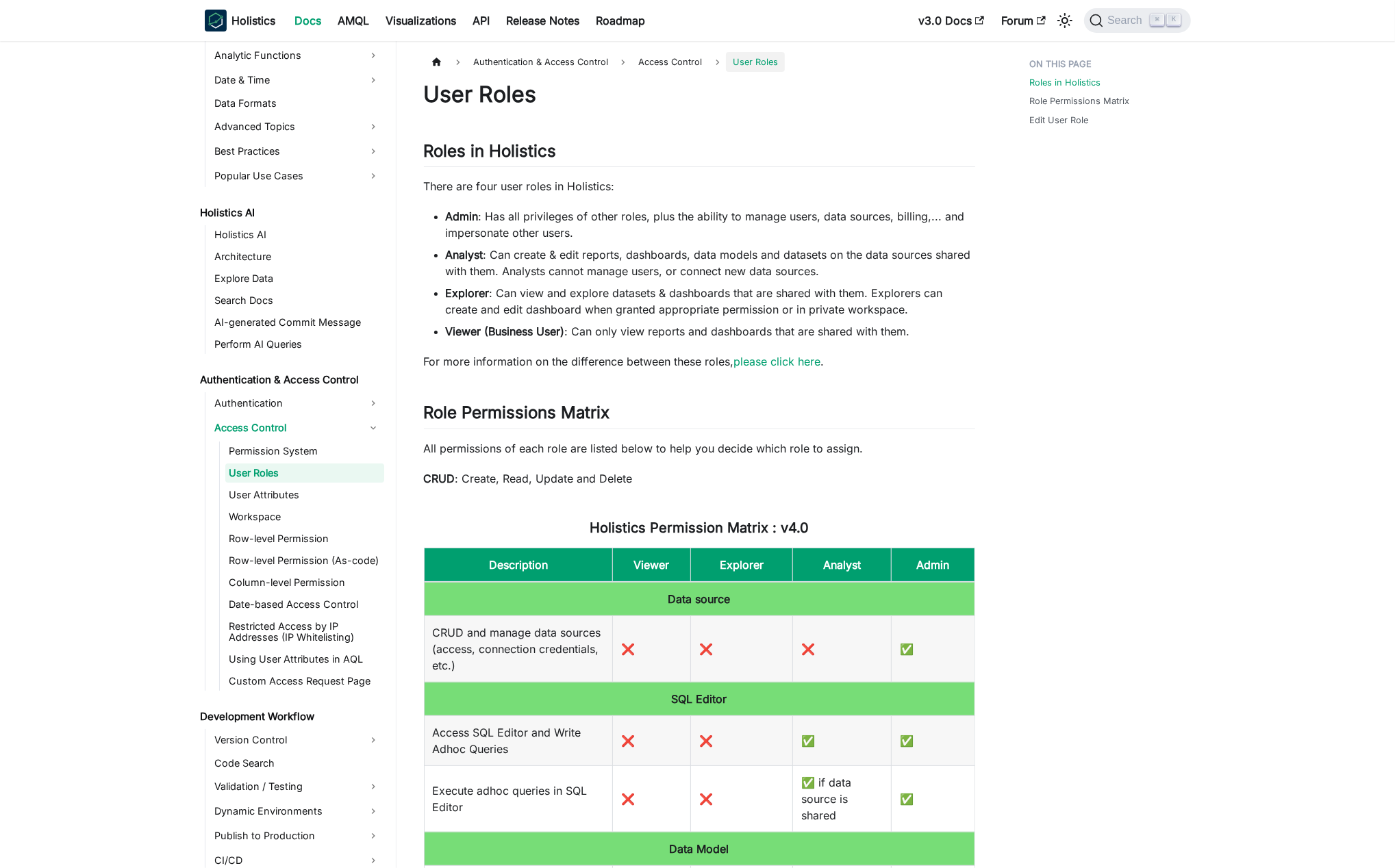
click at [648, 297] on li "Explorer : Can view and explore datasets & dashboards that are shared with them…" at bounding box center [710, 301] width 529 height 33
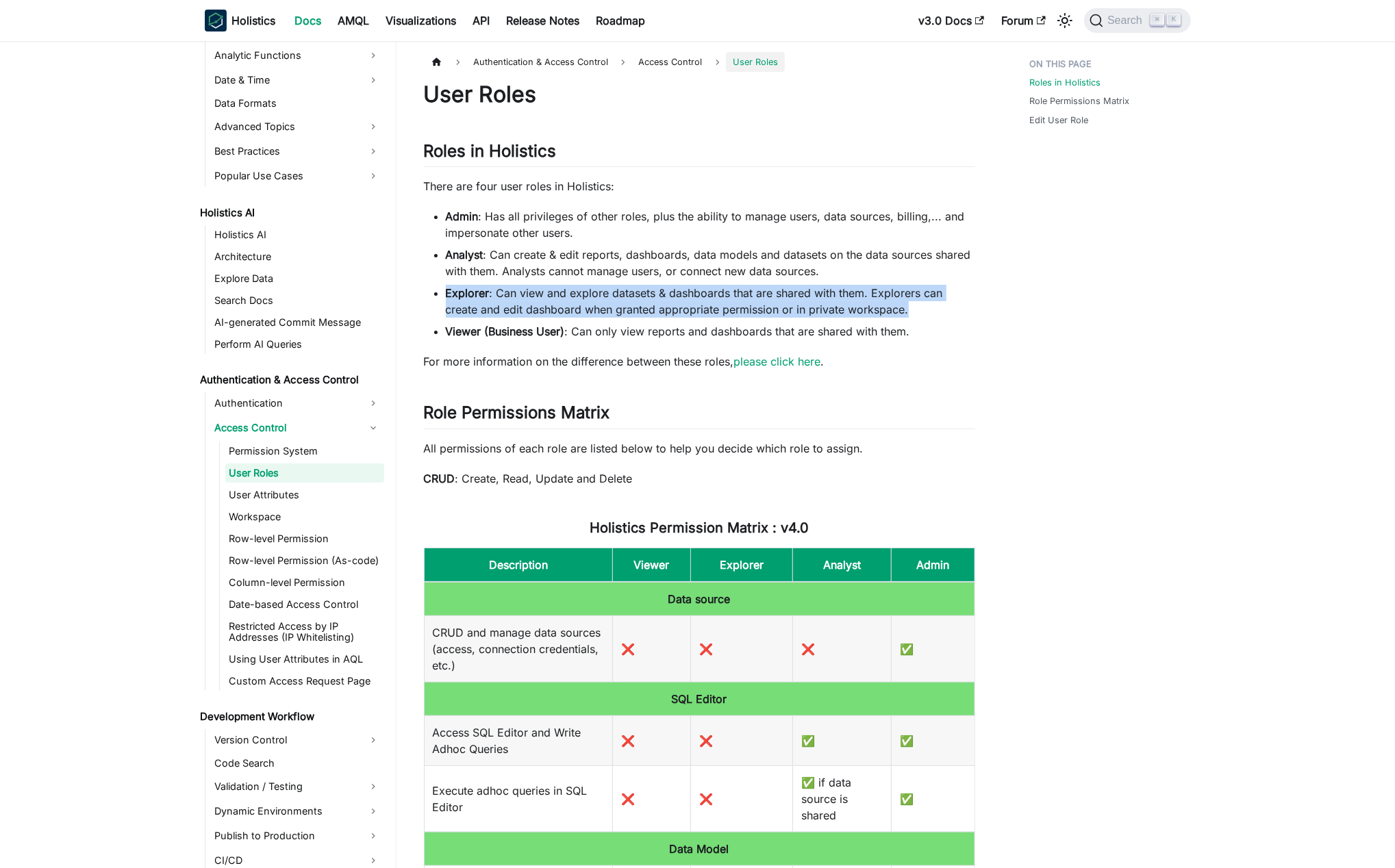
click at [648, 297] on li "Explorer : Can view and explore datasets & dashboards that are shared with them…" at bounding box center [710, 301] width 529 height 33
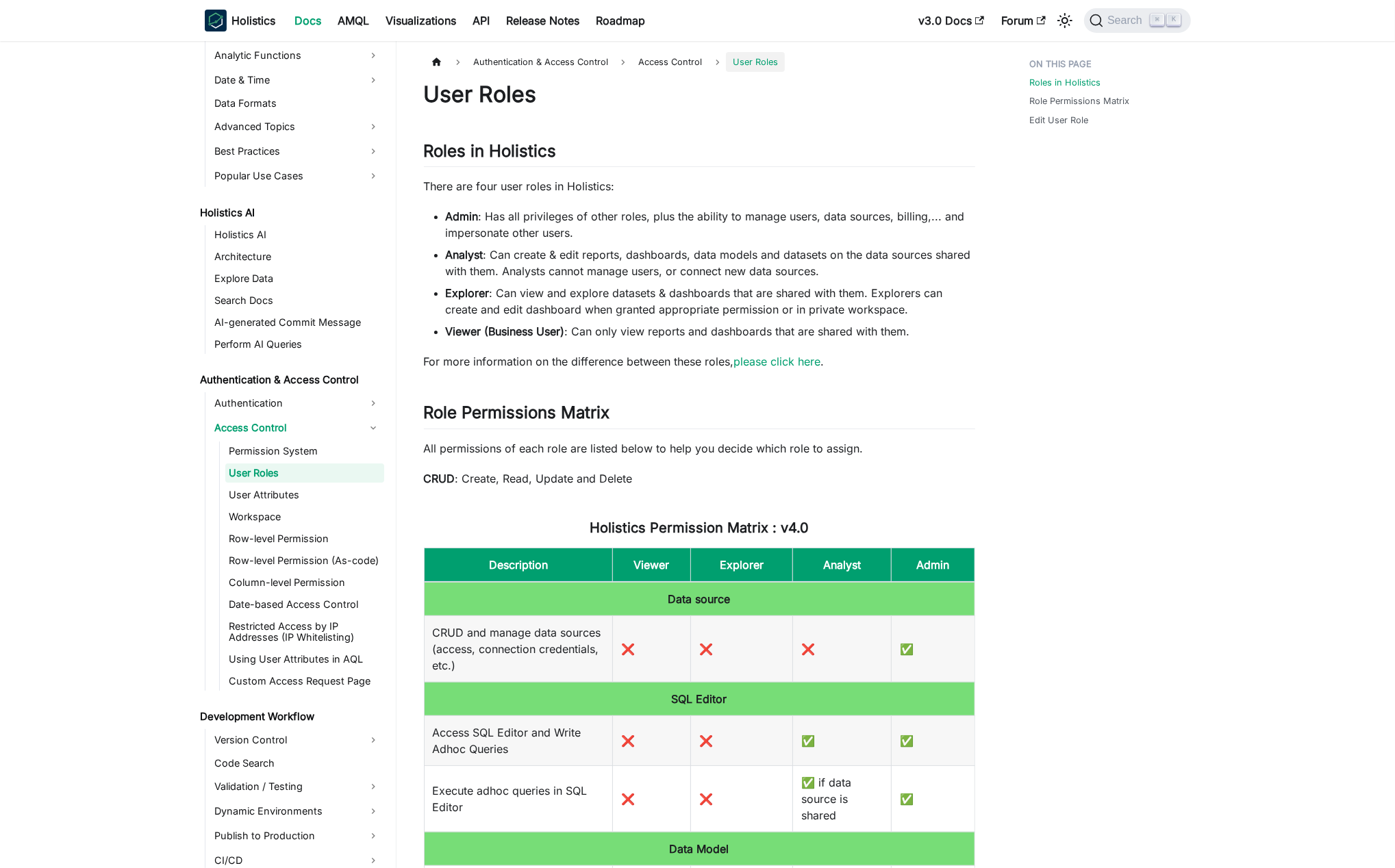
click at [606, 333] on li "Viewer (Business User) : Can only view reports and dashboards that are shared w…" at bounding box center [710, 331] width 529 height 16
click at [650, 366] on p "For more information on the difference between these roles, please click here ." at bounding box center [700, 361] width 552 height 16
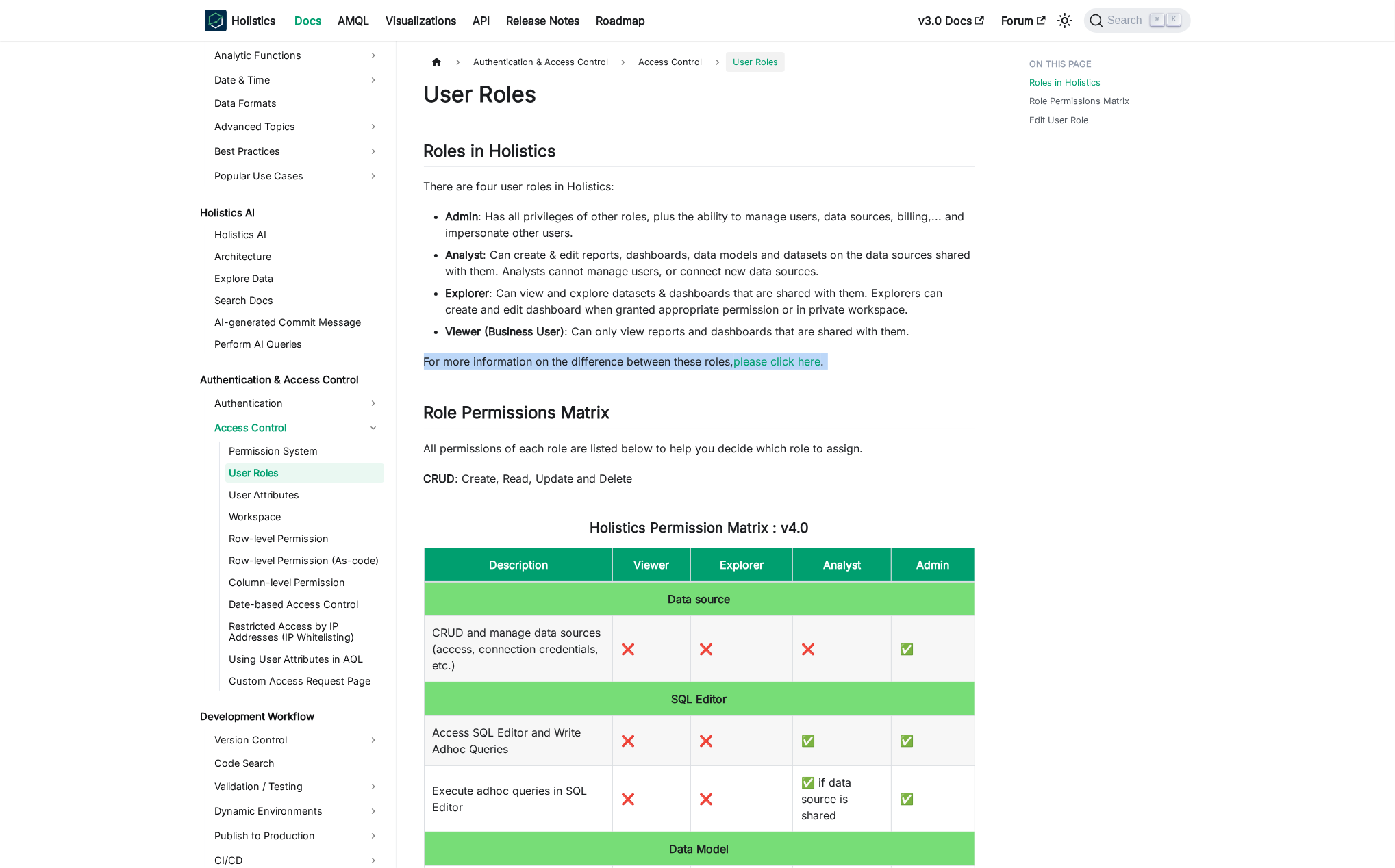
click at [650, 366] on p "For more information on the difference between these roles, please click here ." at bounding box center [700, 361] width 552 height 16
click at [652, 301] on li "Explorer : Can view and explore datasets & dashboards that are shared with them…" at bounding box center [710, 301] width 529 height 33
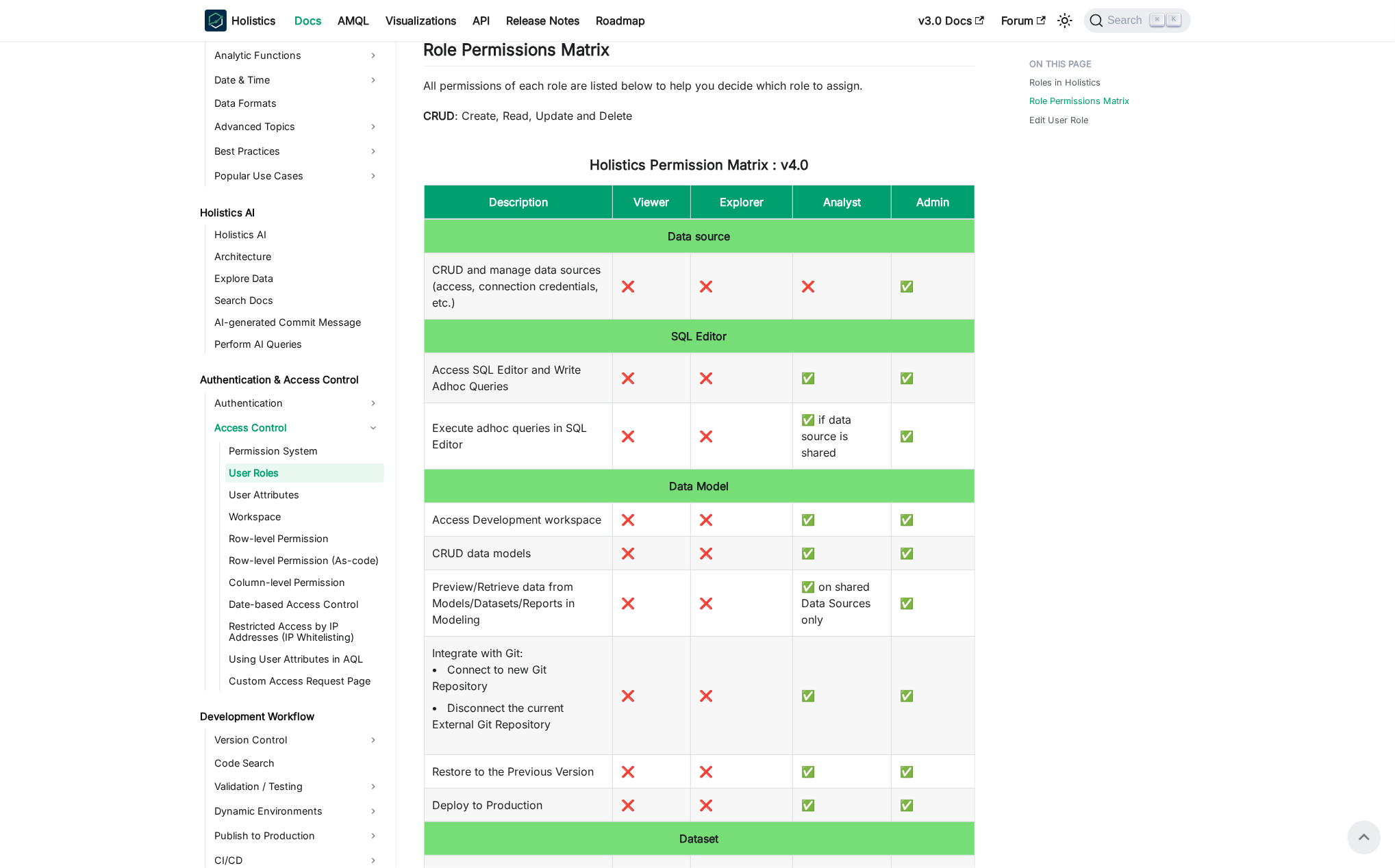
scroll to position [363, 0]
click at [749, 456] on div "Roles in Holistics Role Permissions Matrix Edit User Role" at bounding box center [1103, 614] width 202 height 1851
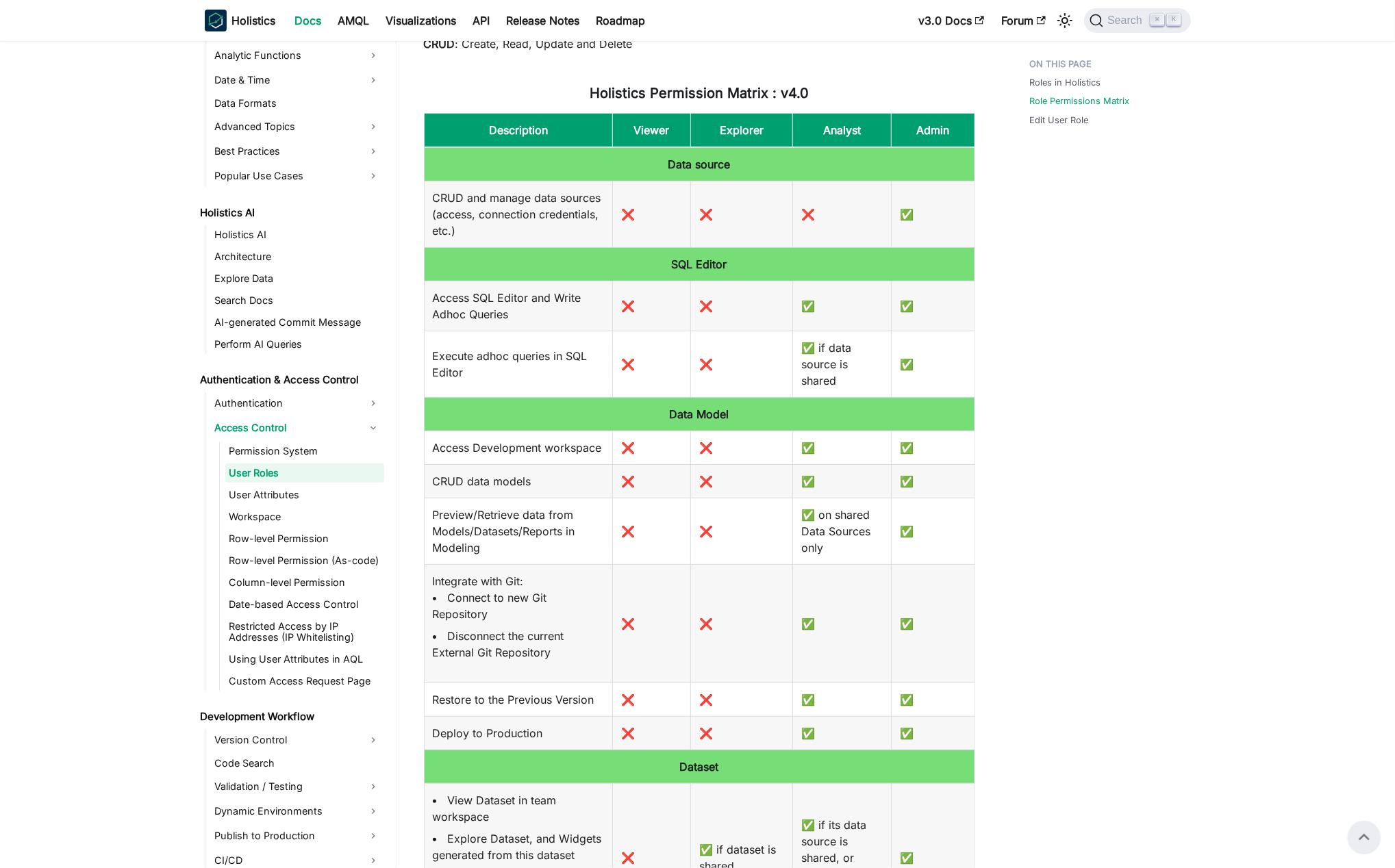
scroll to position [434, 0]
click at [749, 484] on div "Roles in Holistics Role Permissions Matrix Edit User Role" at bounding box center [1103, 543] width 202 height 1851
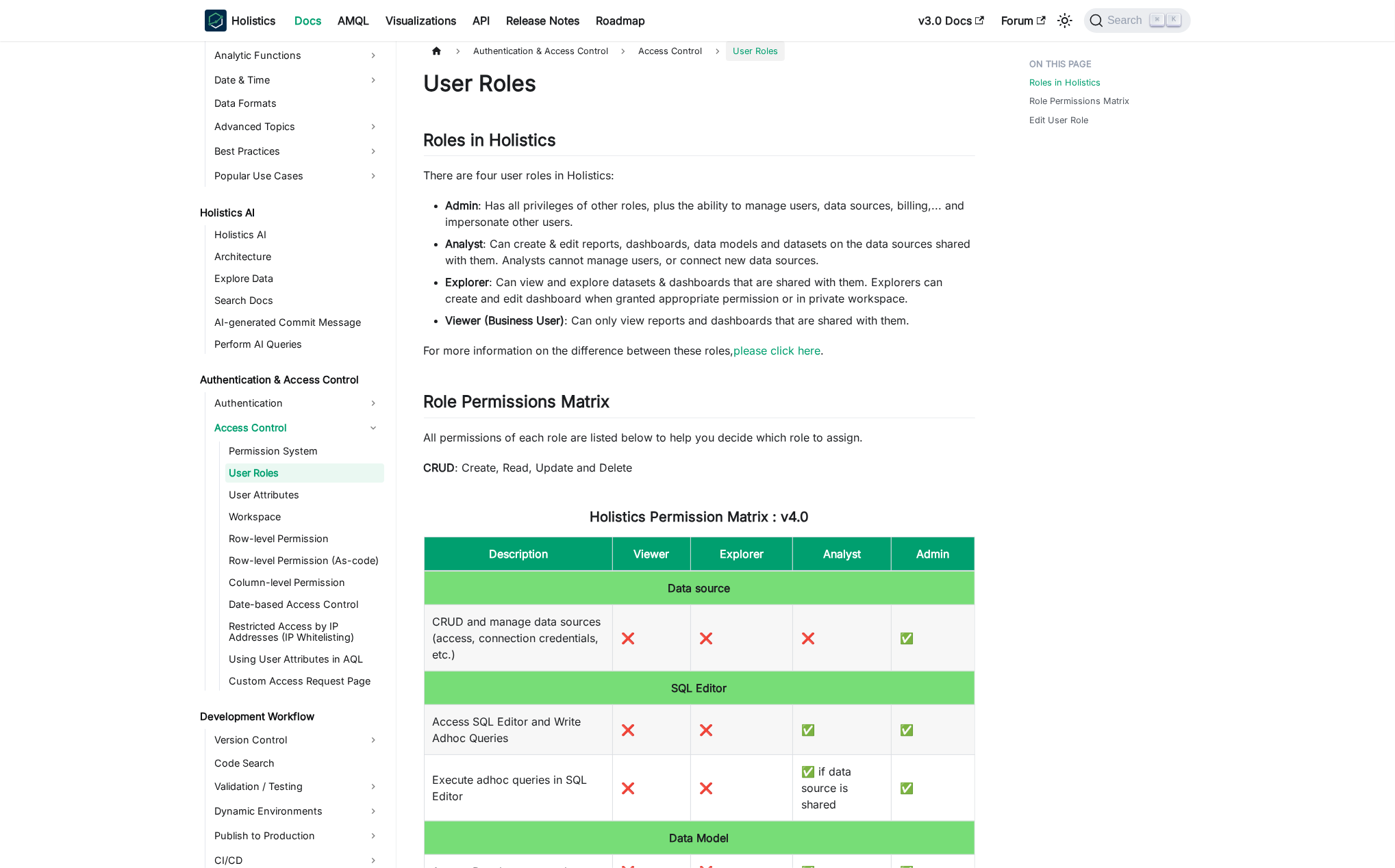
scroll to position [0, 0]
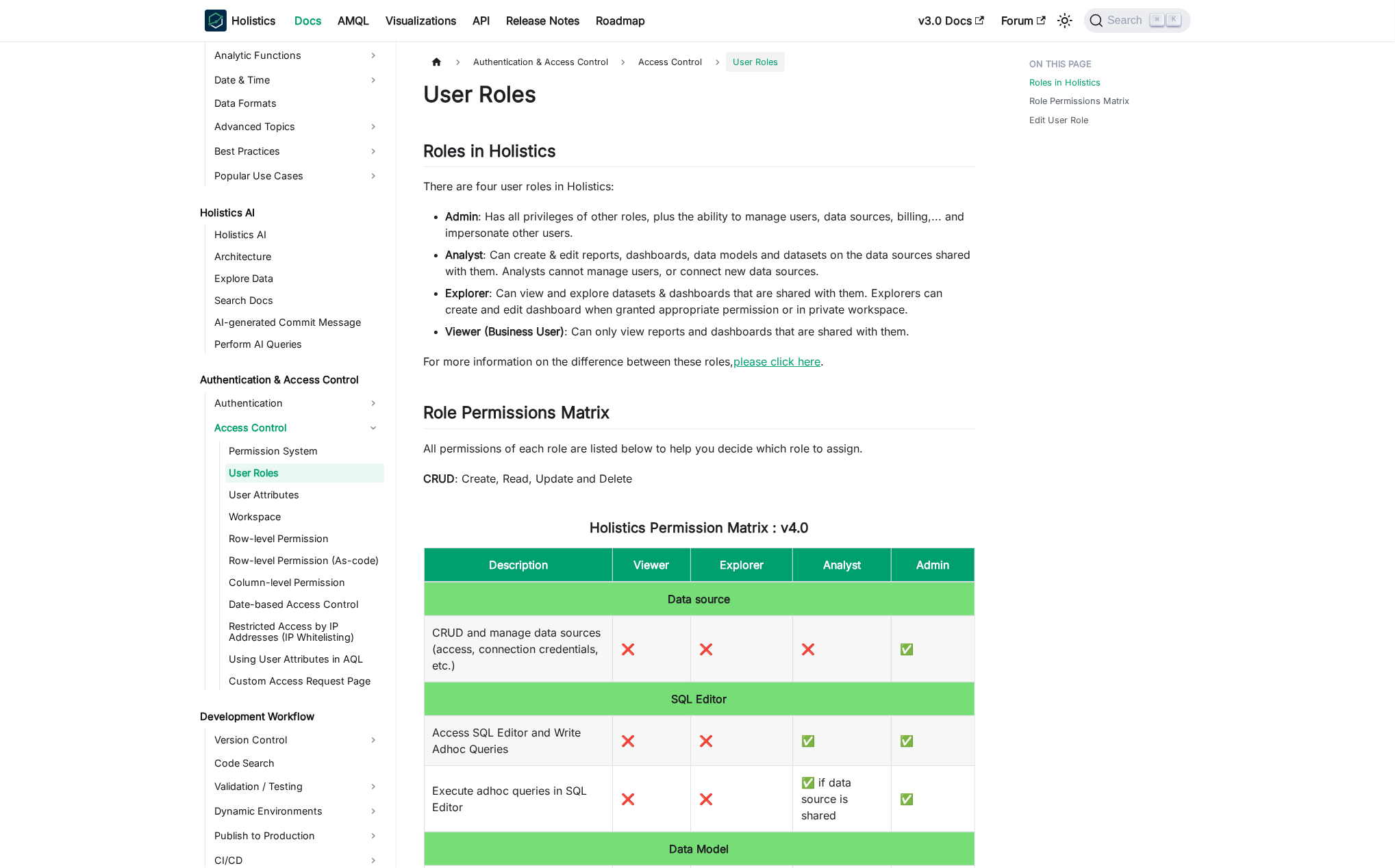
click at [749, 363] on link "please click here" at bounding box center [777, 361] width 87 height 14
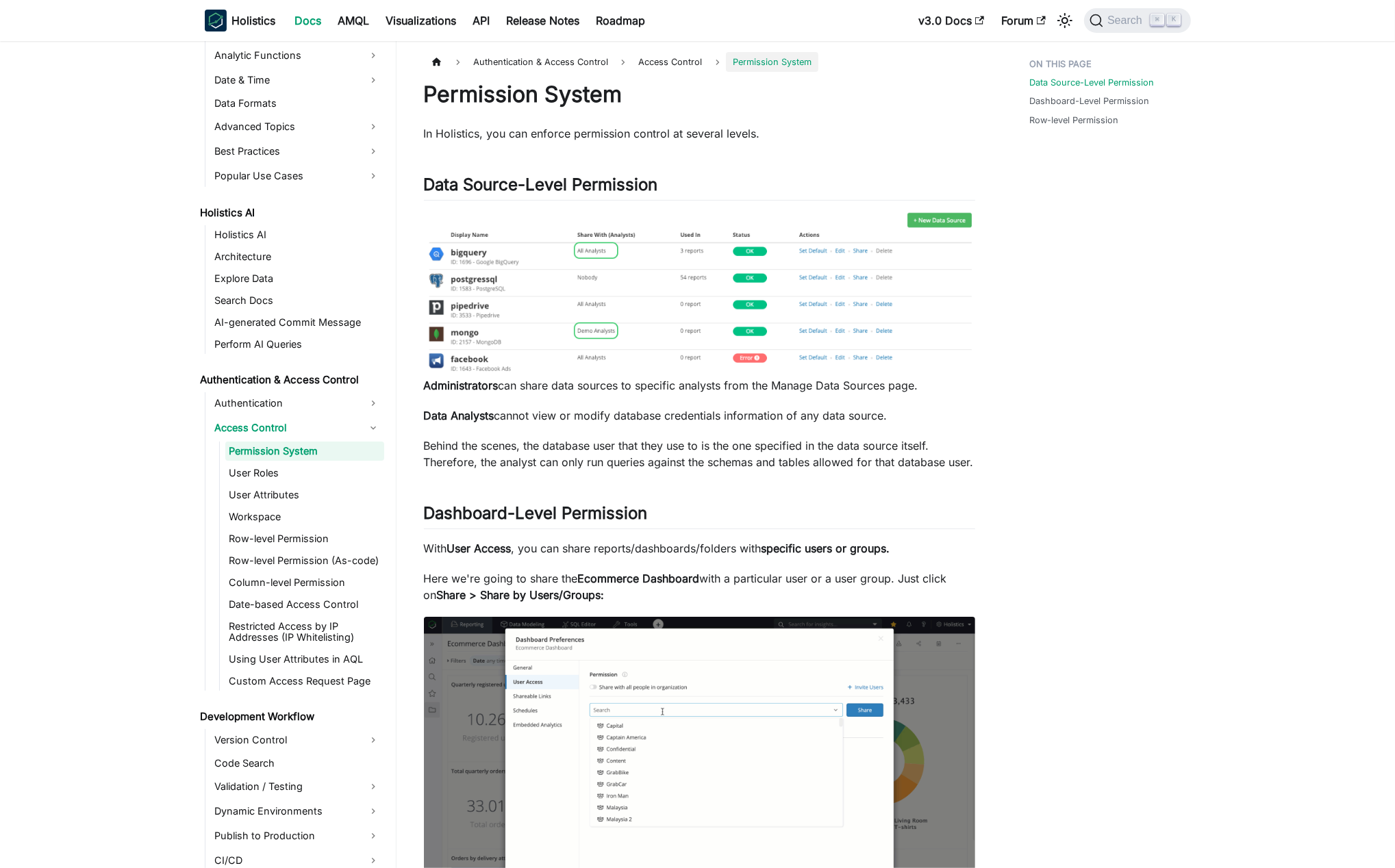
click at [749, 482] on div "Data Source-Level Permission Dashboard-Level Permission Row-level Permission" at bounding box center [1103, 790] width 202 height 1475
